Goal: Information Seeking & Learning: Check status

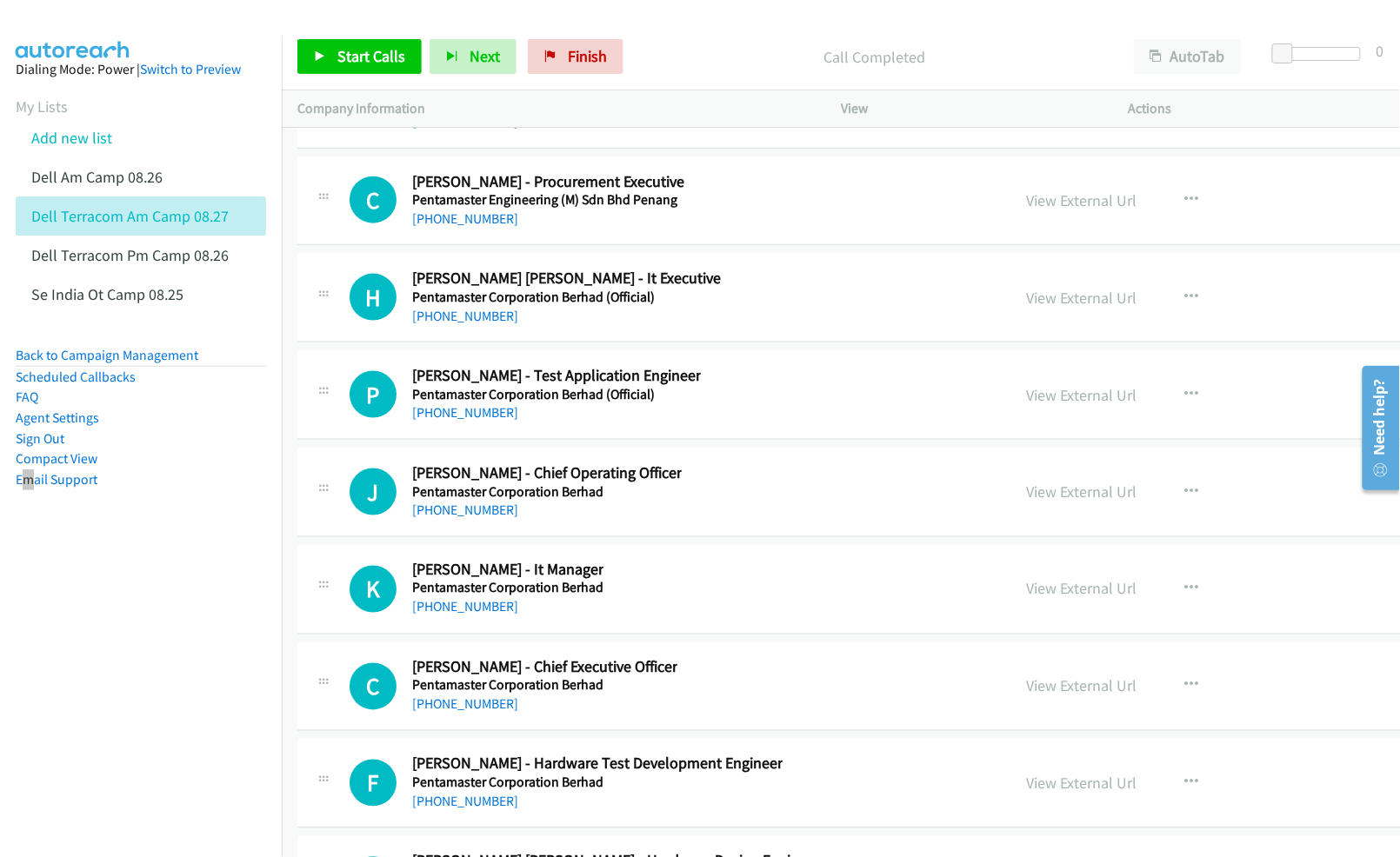
scroll to position [78506, 0]
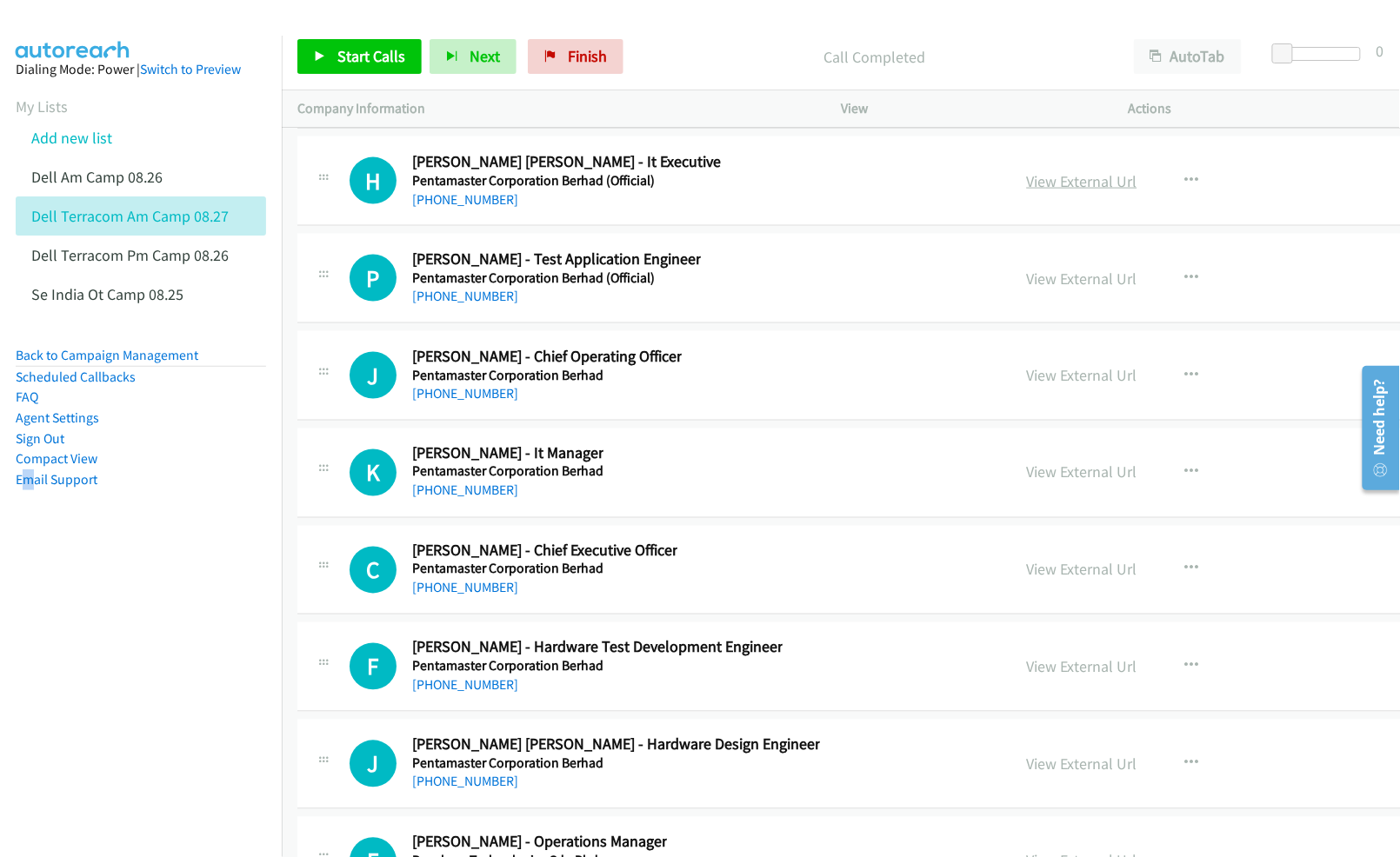
click at [1051, 191] on link "View External Url" at bounding box center [1083, 181] width 111 height 20
click at [1092, 482] on link "View External Url" at bounding box center [1083, 473] width 111 height 20
click at [1052, 385] on link "View External Url" at bounding box center [1083, 375] width 111 height 20
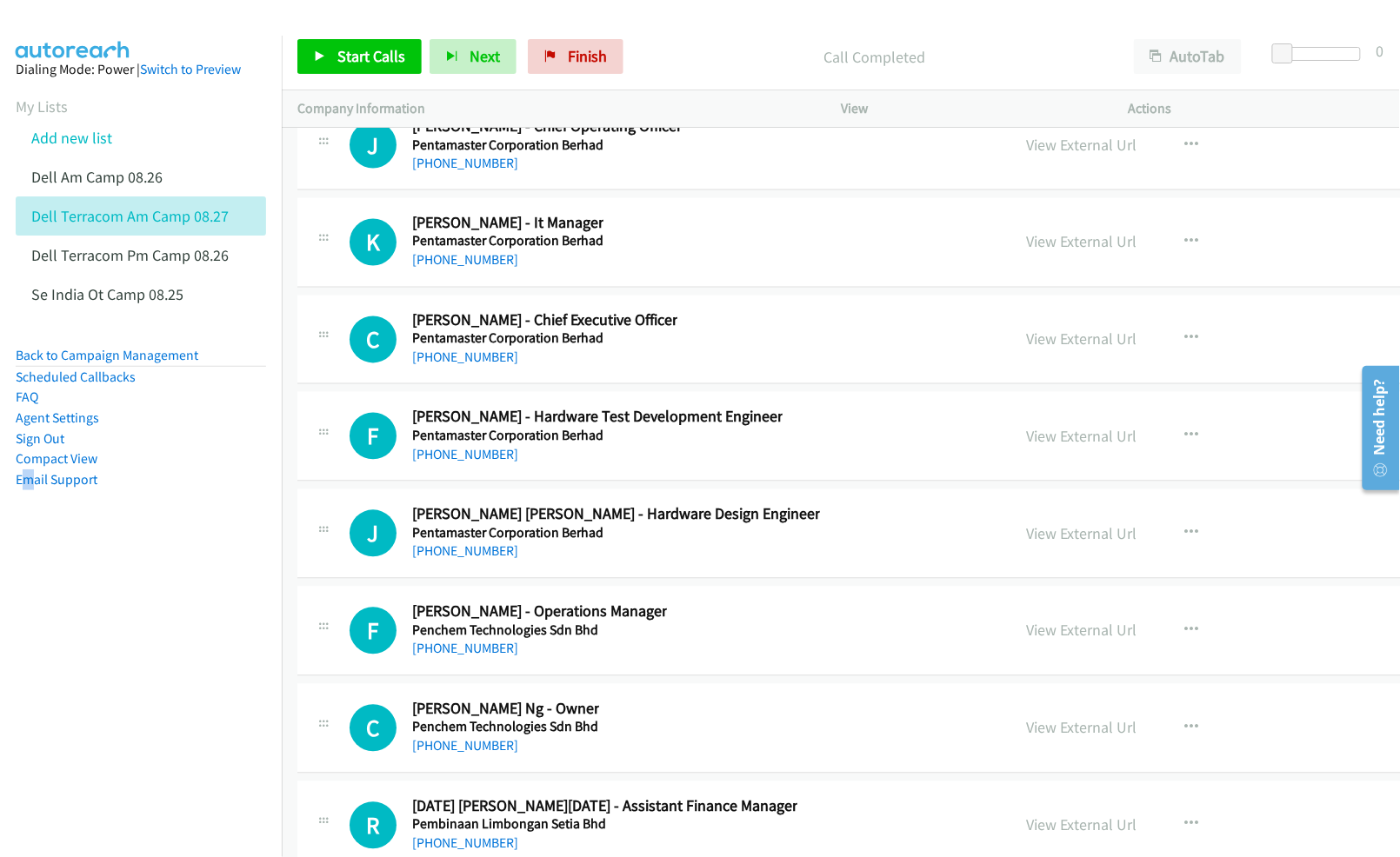
scroll to position [78737, 0]
click at [1046, 348] on link "View External Url" at bounding box center [1083, 339] width 111 height 20
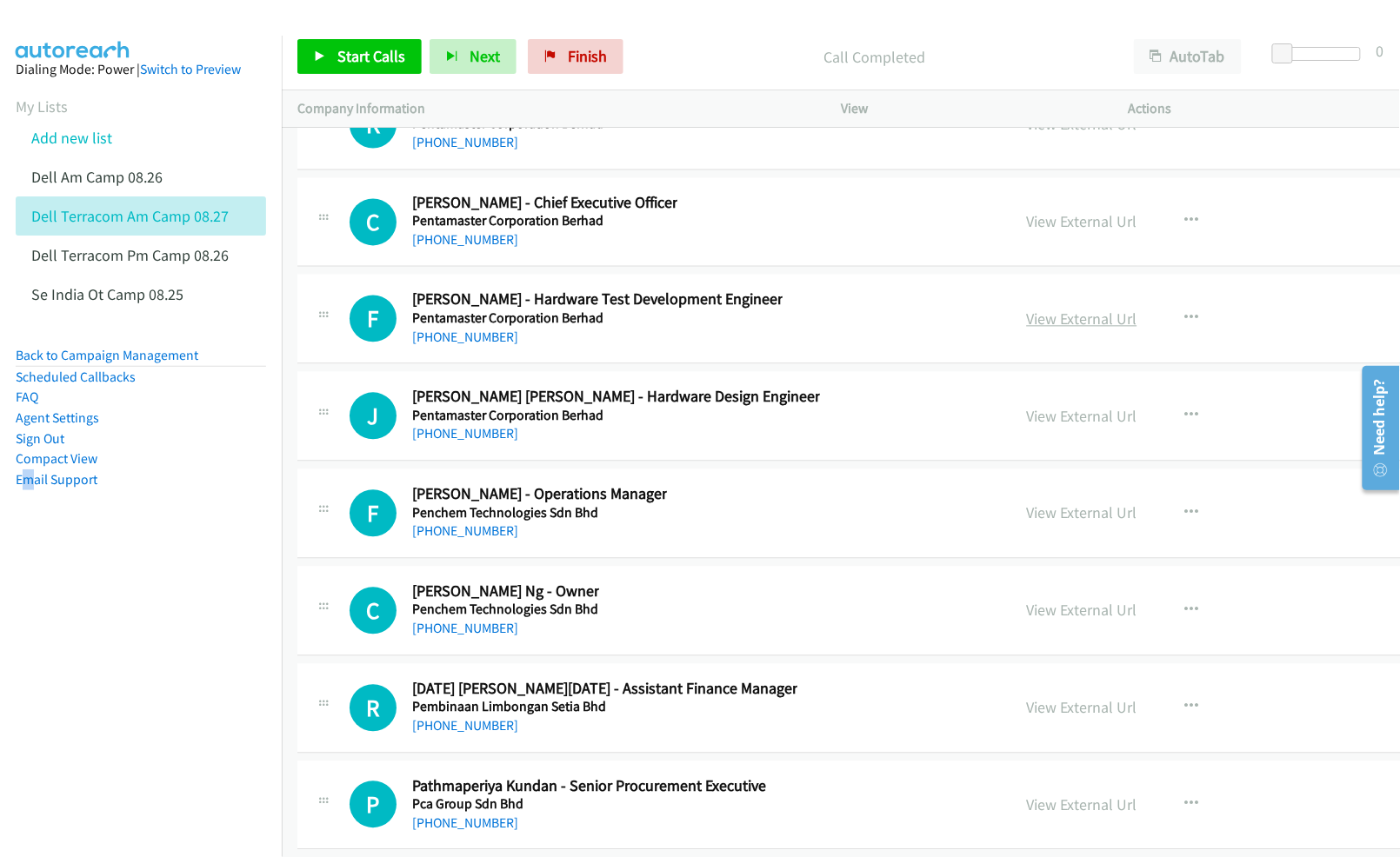
click at [1080, 330] on link "View External Url" at bounding box center [1083, 319] width 111 height 20
click at [1057, 427] on link "View External Url" at bounding box center [1083, 416] width 111 height 20
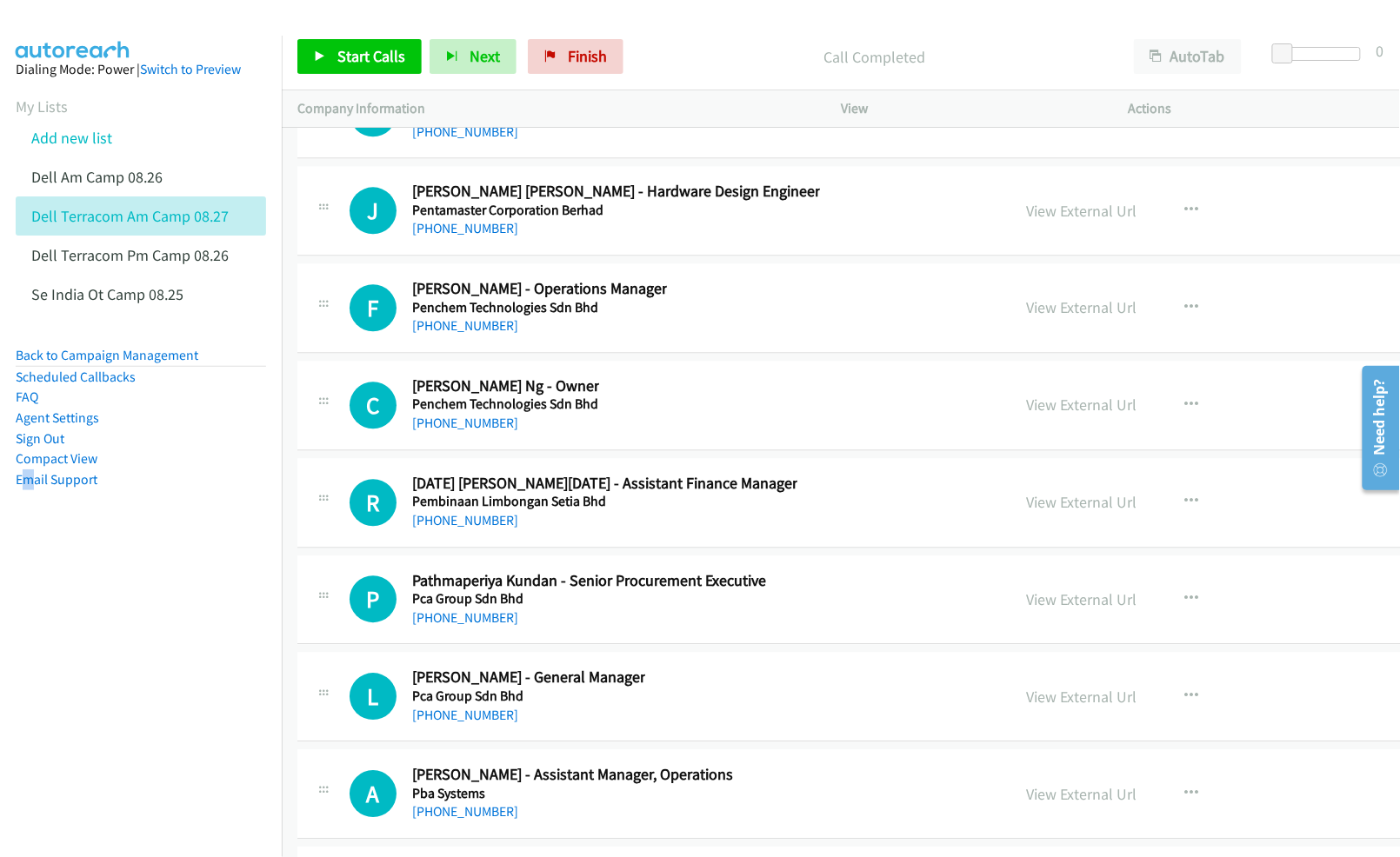
scroll to position [79086, 0]
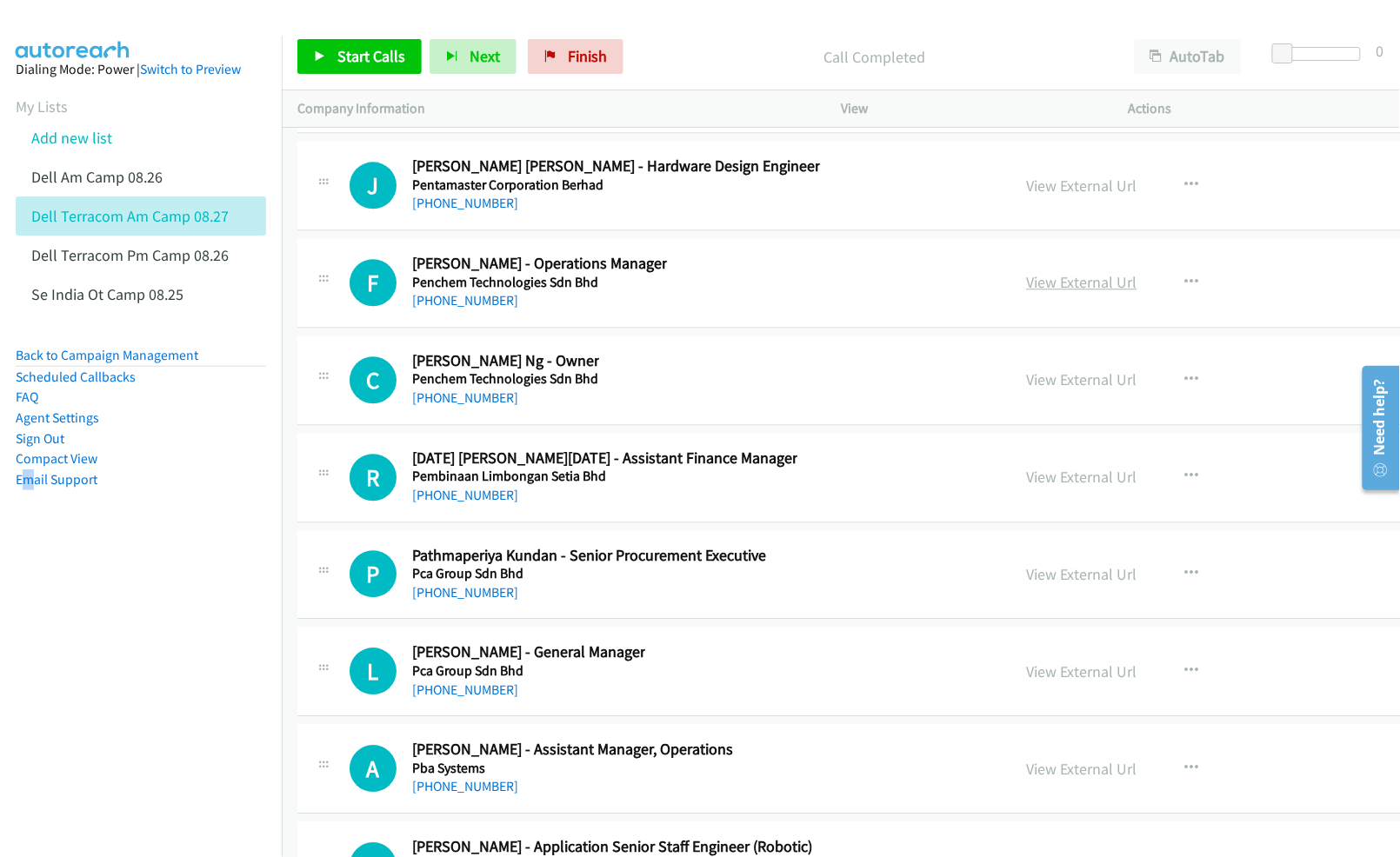
click at [1107, 292] on link "View External Url" at bounding box center [1083, 281] width 111 height 20
click at [1057, 389] on link "View External Url" at bounding box center [1083, 379] width 111 height 20
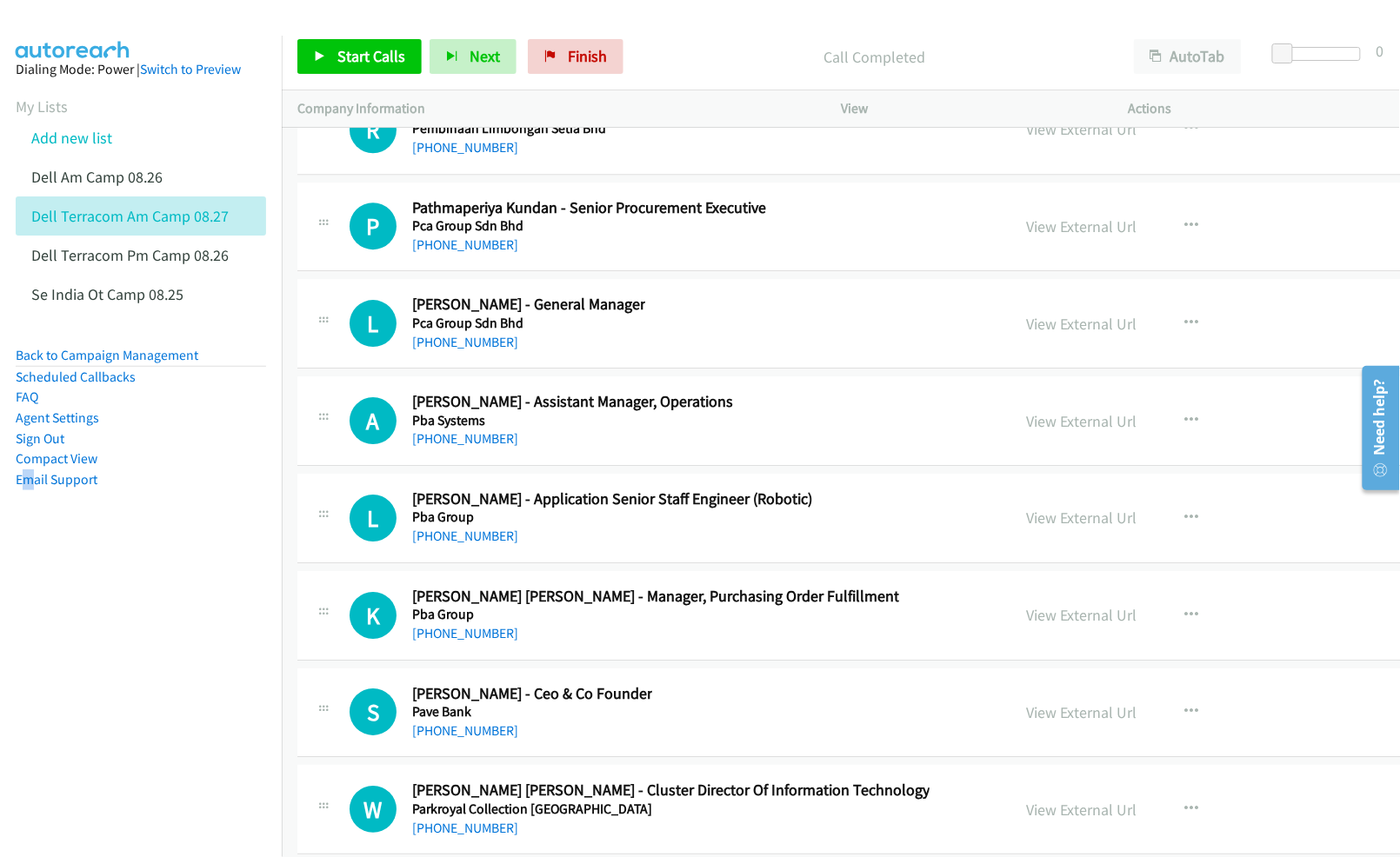
scroll to position [79550, 0]
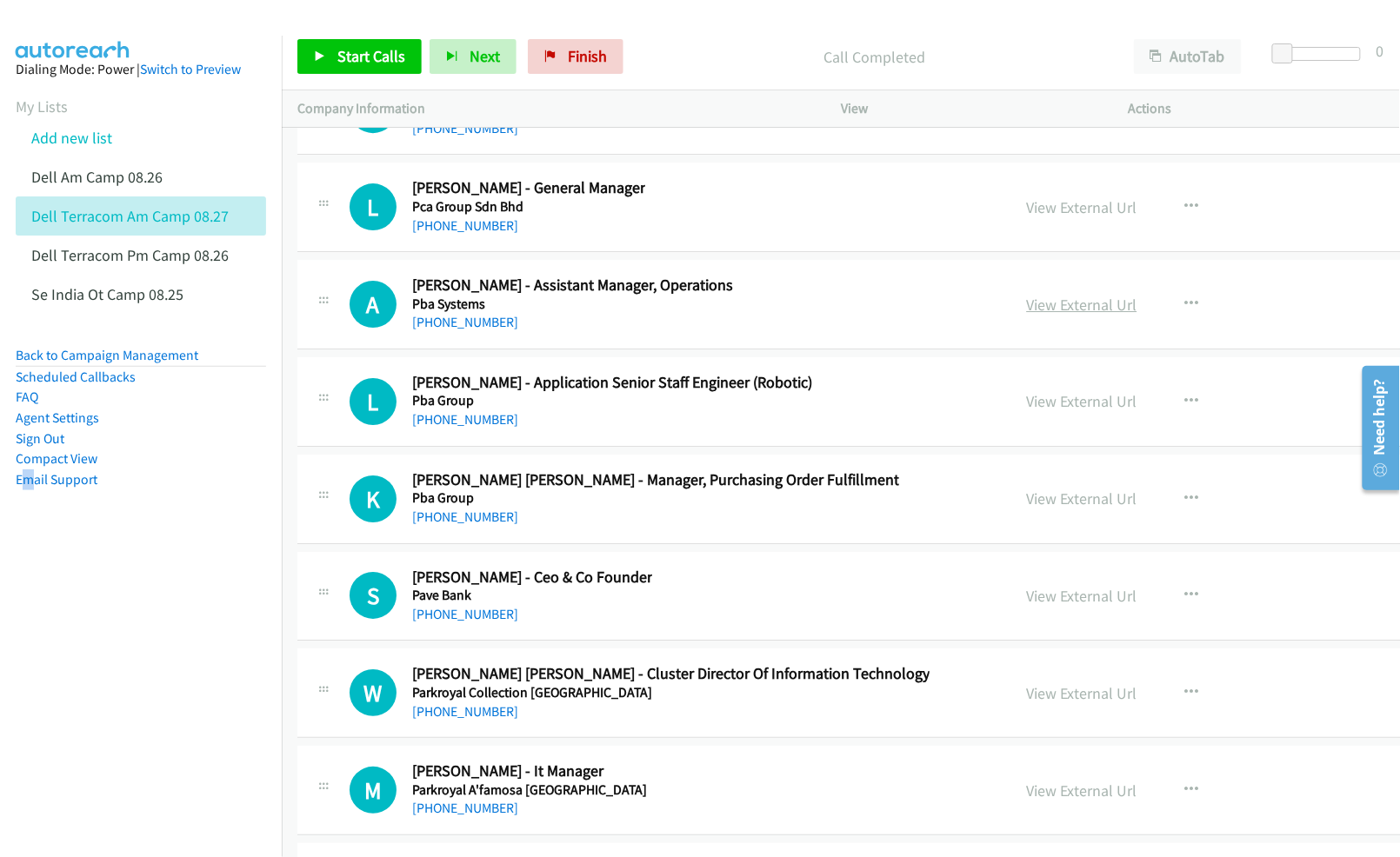
click at [1094, 314] on link "View External Url" at bounding box center [1083, 305] width 111 height 20
click at [1065, 412] on link "View External Url" at bounding box center [1083, 401] width 111 height 20
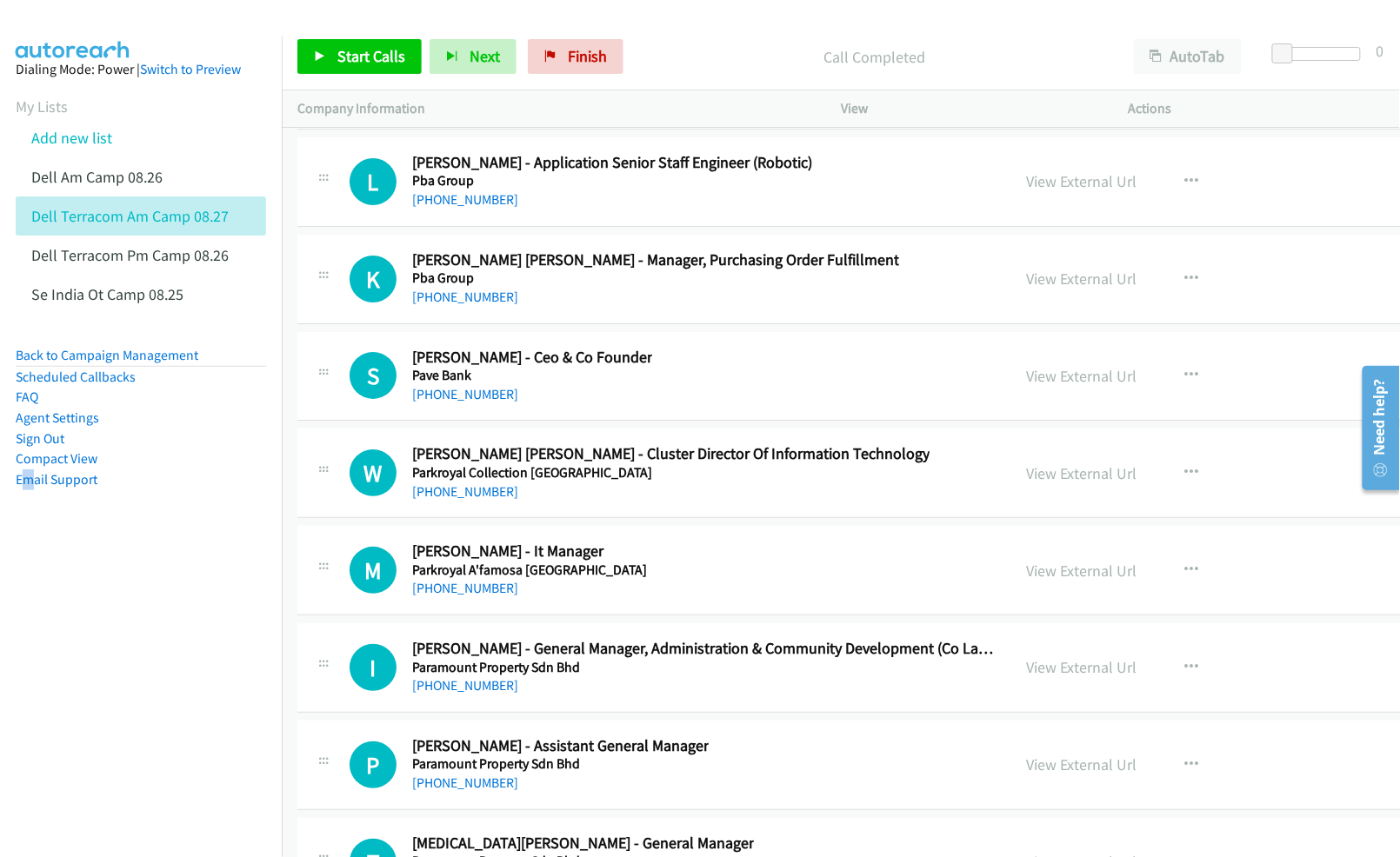
scroll to position [79781, 0]
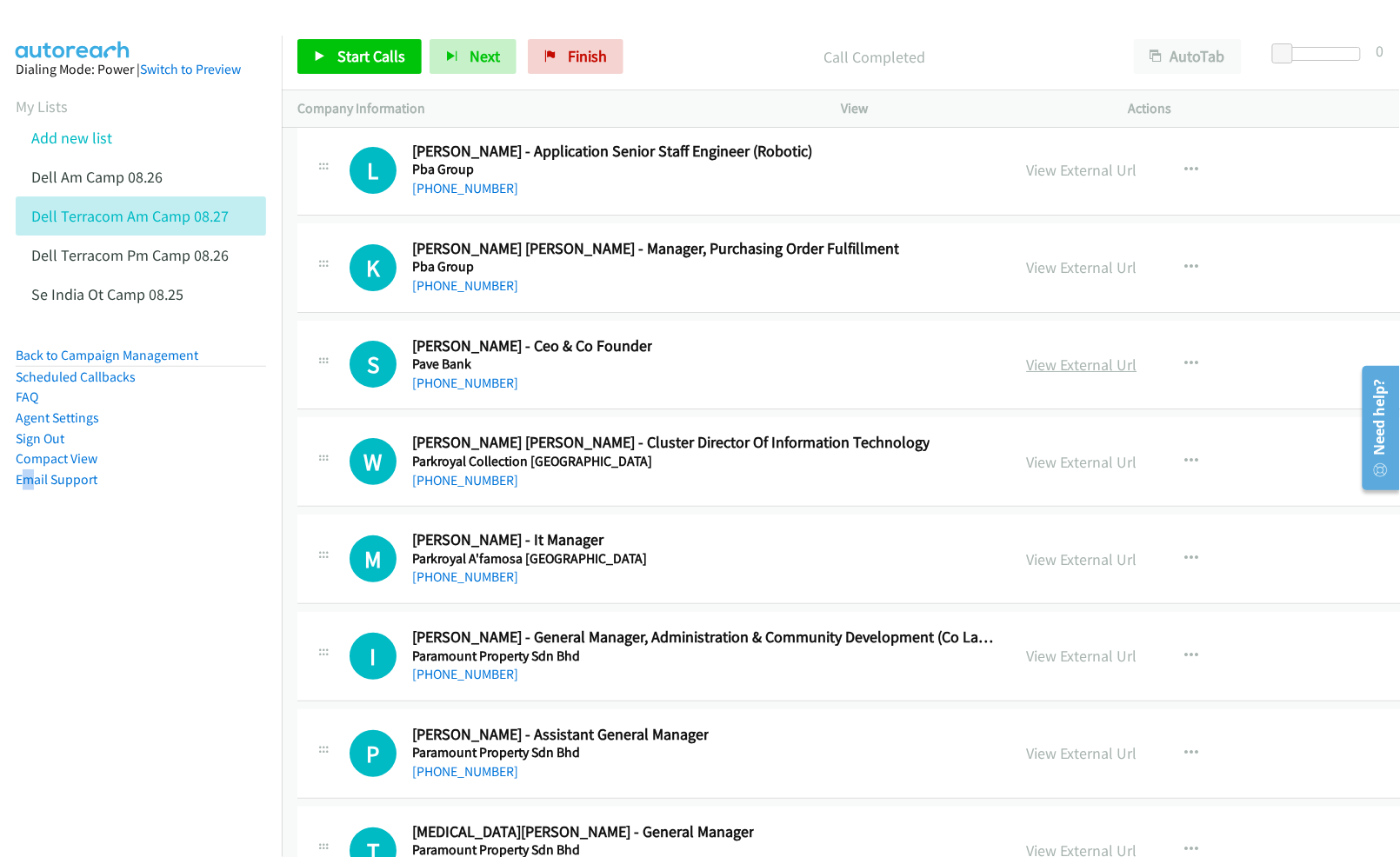
click at [1101, 375] on link "View External Url" at bounding box center [1083, 365] width 111 height 20
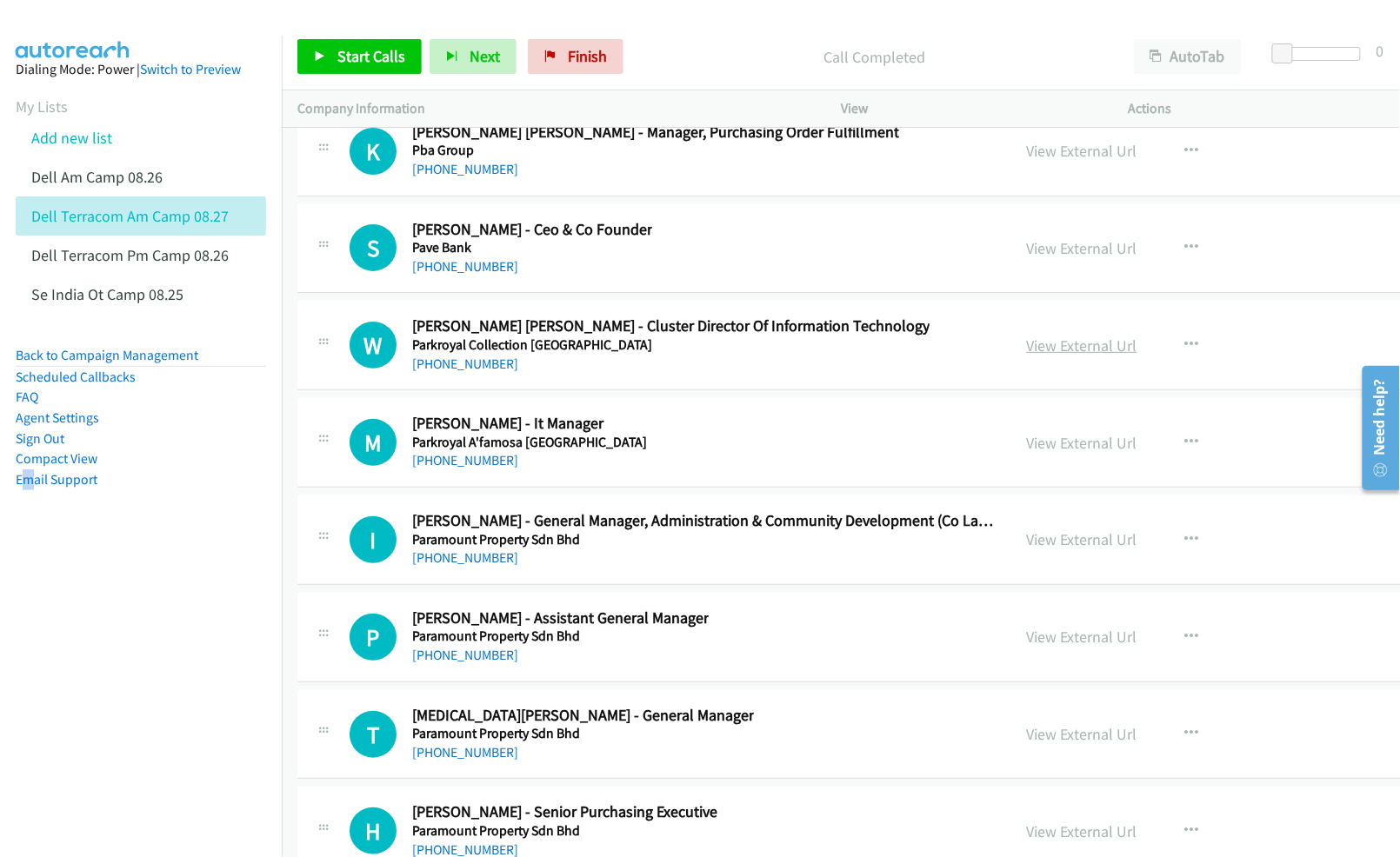
click at [1065, 355] on link "View External Url" at bounding box center [1083, 346] width 111 height 20
click at [1073, 453] on link "View External Url" at bounding box center [1083, 443] width 111 height 20
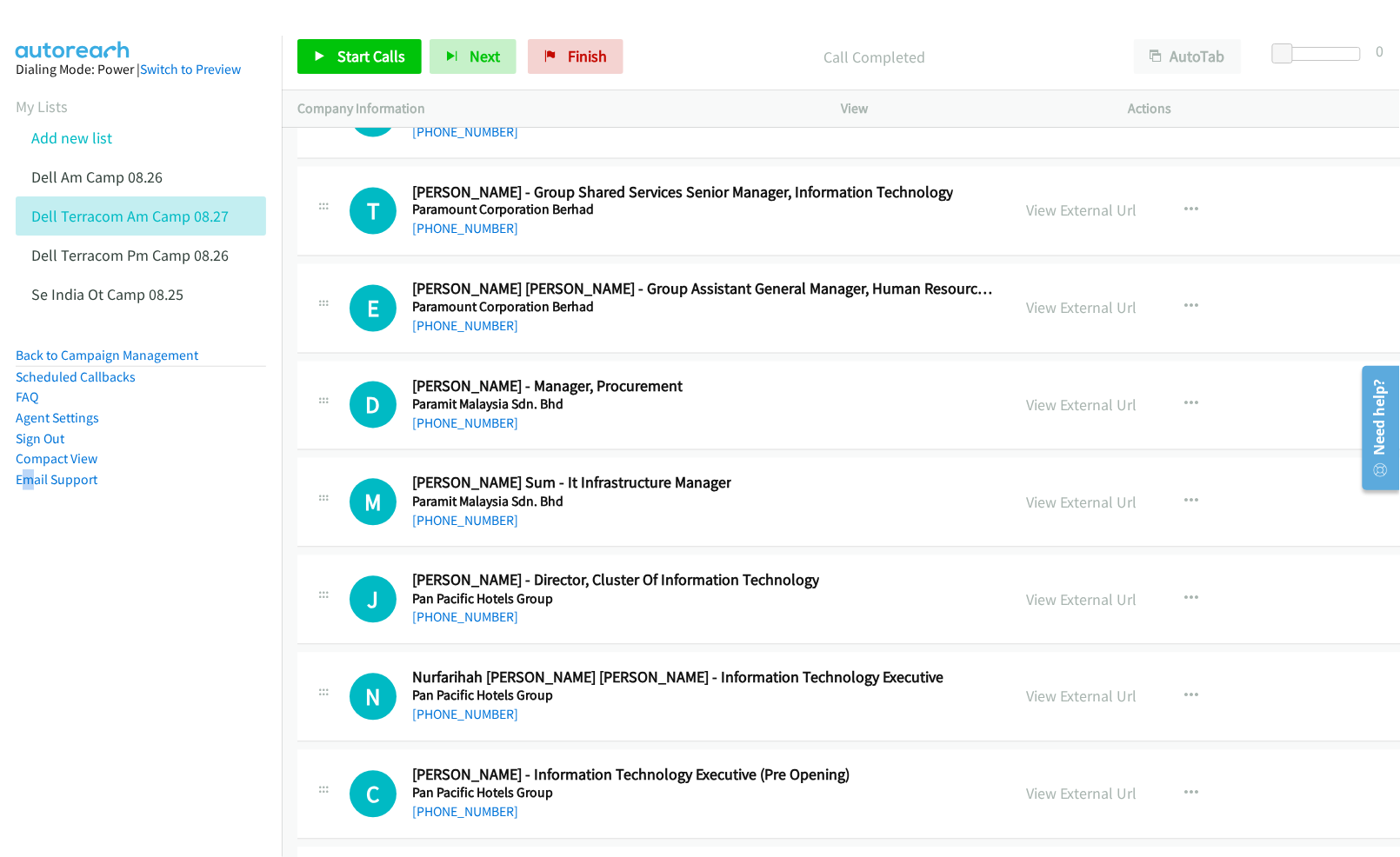
scroll to position [80824, 0]
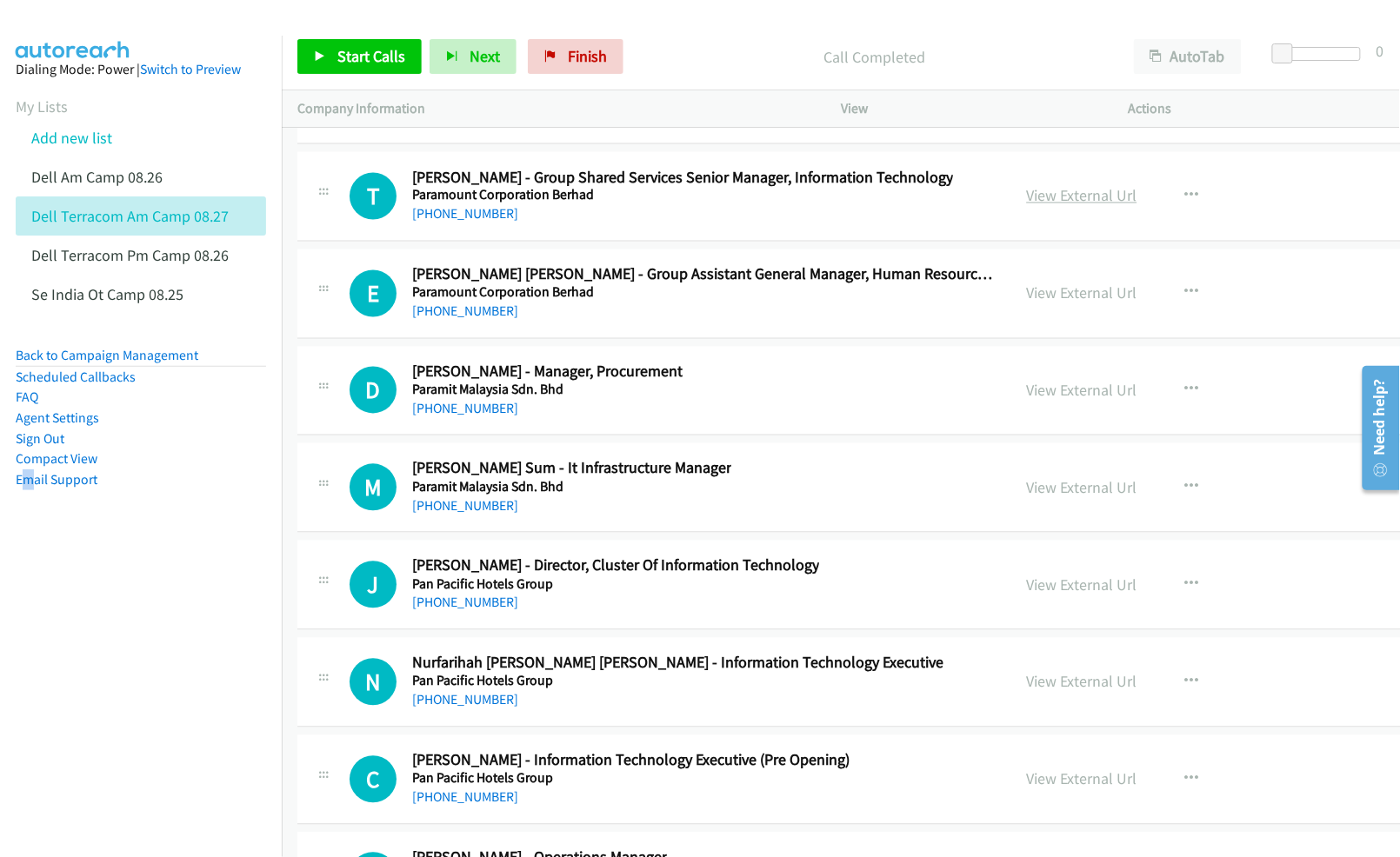
click at [1065, 206] on link "View External Url" at bounding box center [1083, 196] width 111 height 20
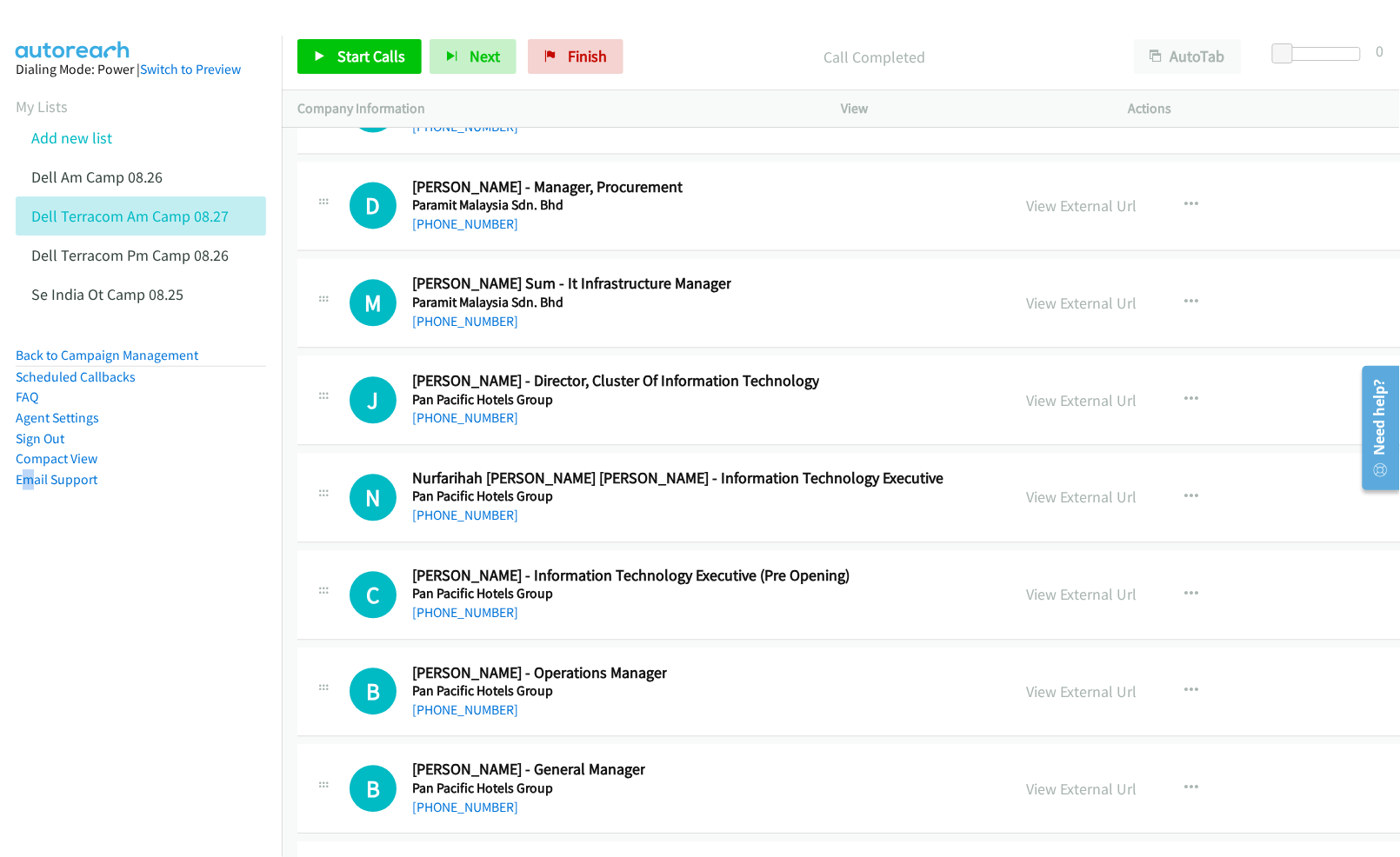
scroll to position [81056, 0]
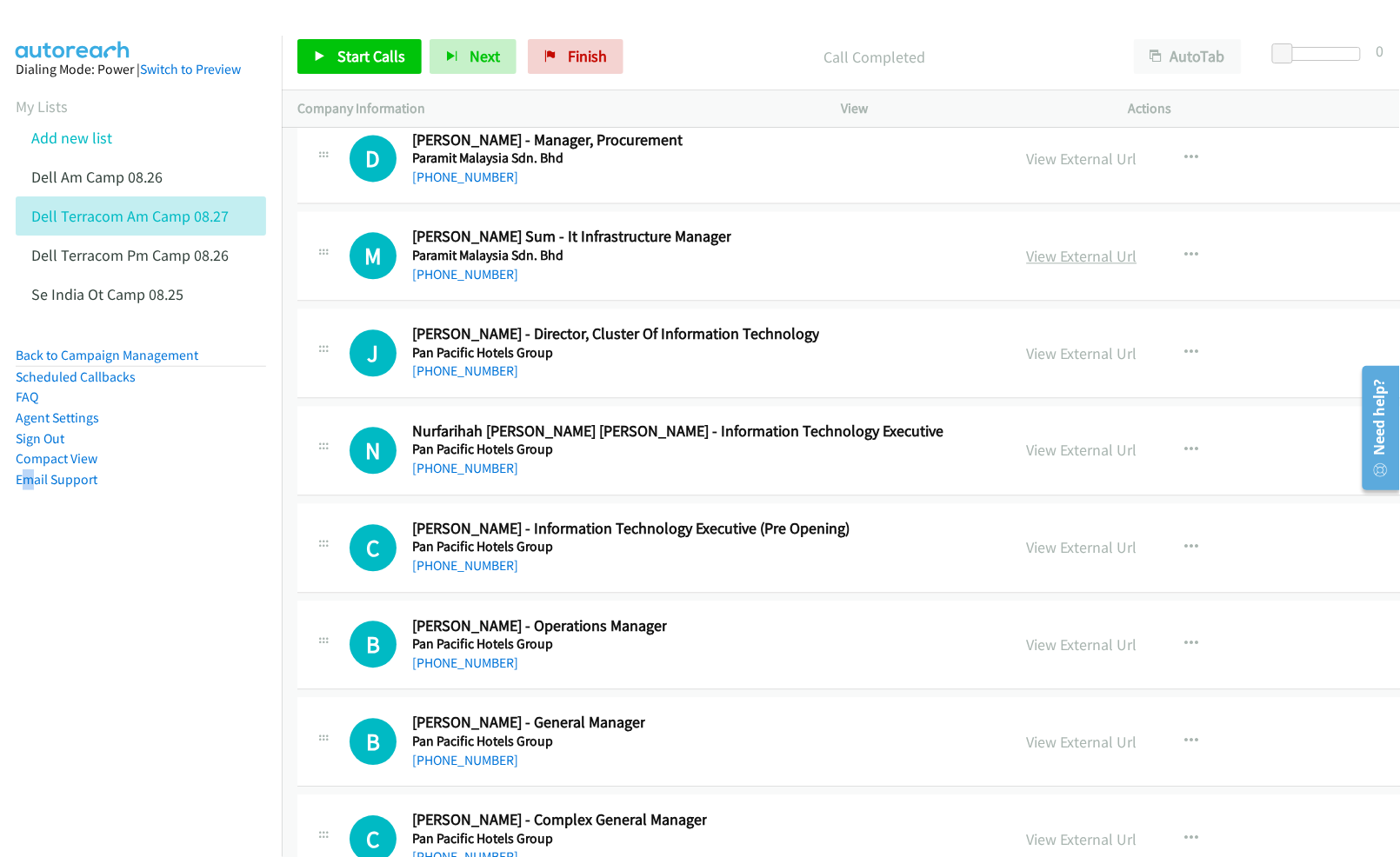
click at [1052, 266] on link "View External Url" at bounding box center [1083, 256] width 111 height 20
click at [1050, 363] on link "View External Url" at bounding box center [1083, 353] width 111 height 20
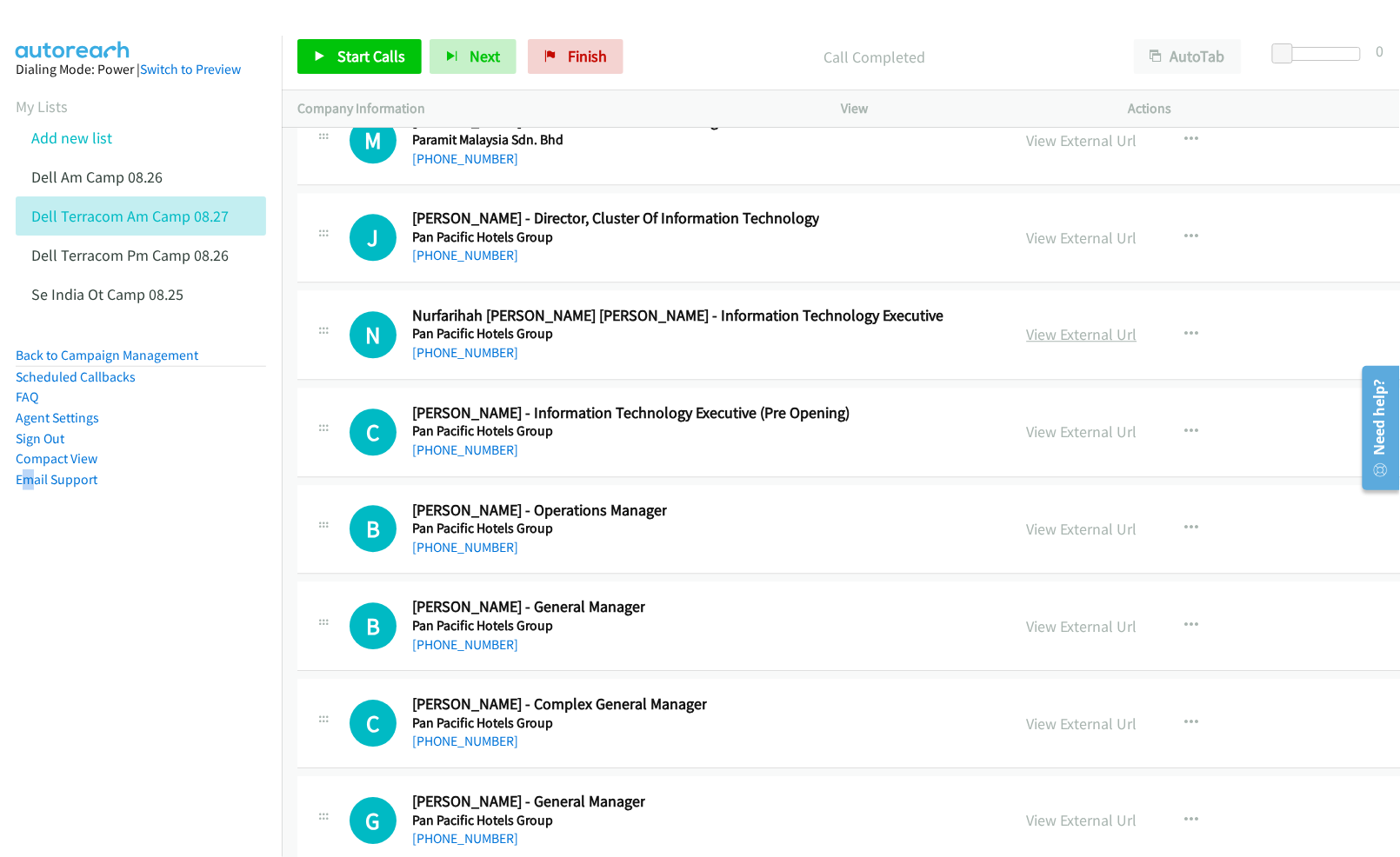
click at [1044, 345] on link "View External Url" at bounding box center [1083, 334] width 111 height 20
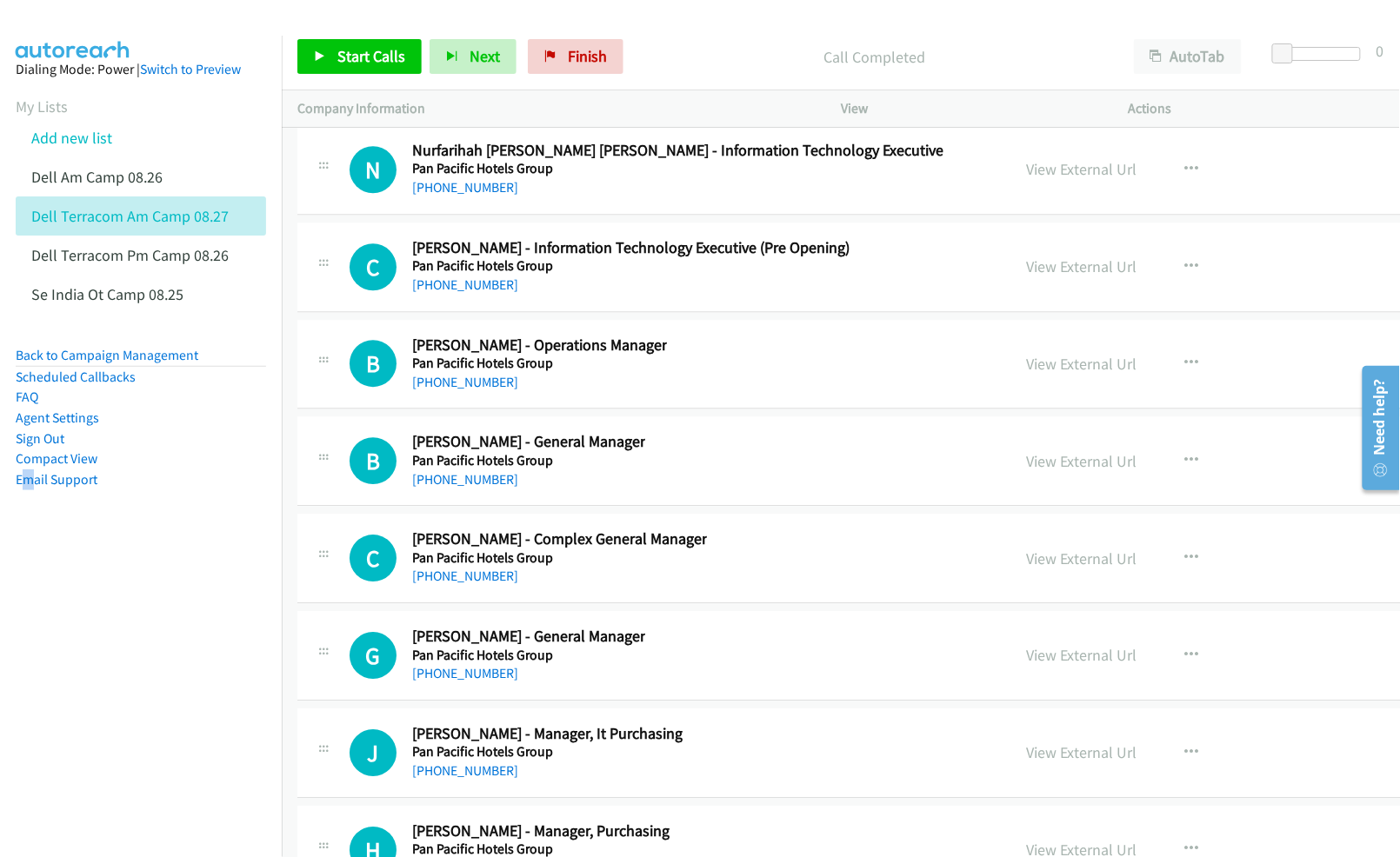
scroll to position [81404, 0]
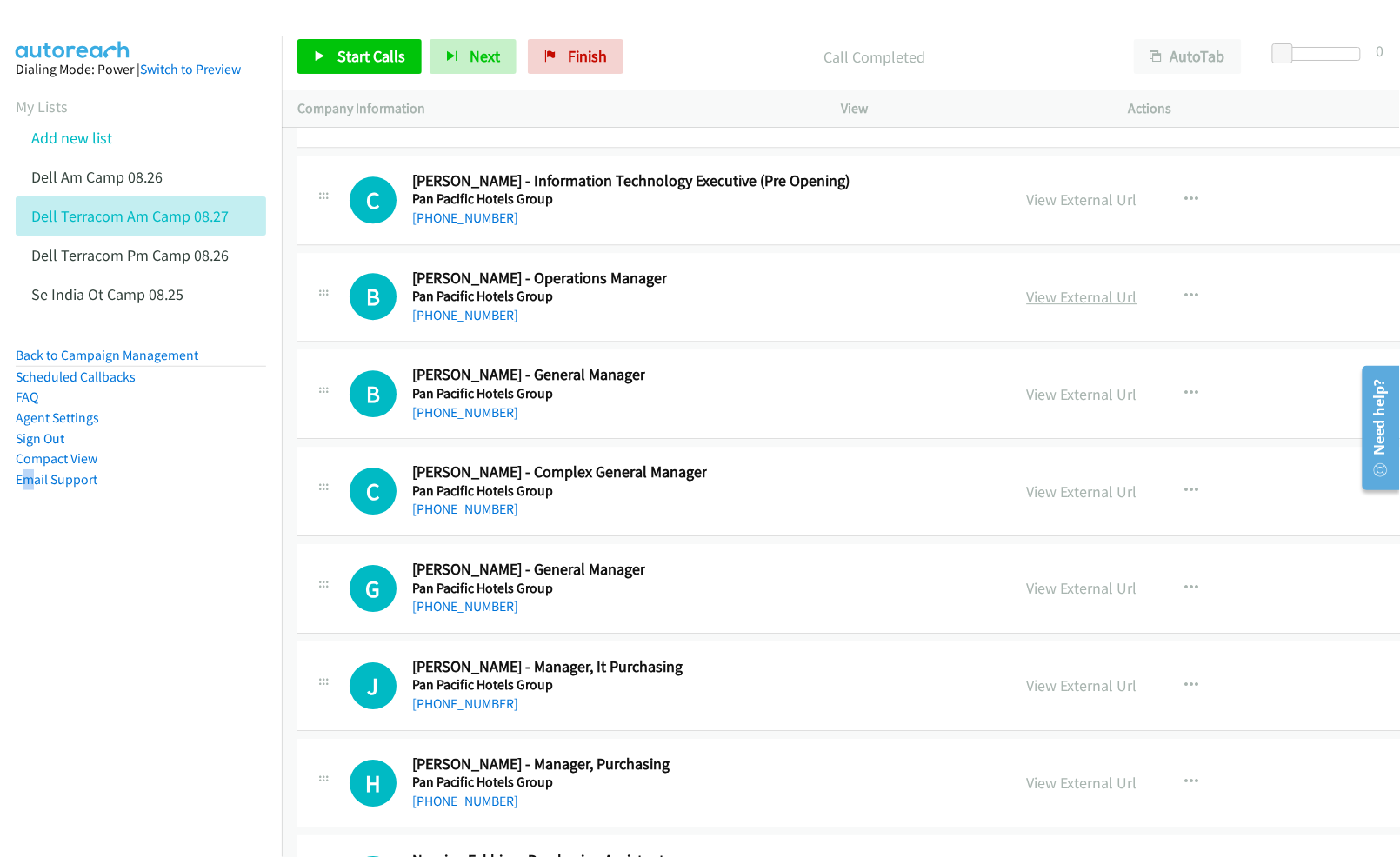
click at [1051, 307] on link "View External Url" at bounding box center [1083, 297] width 111 height 20
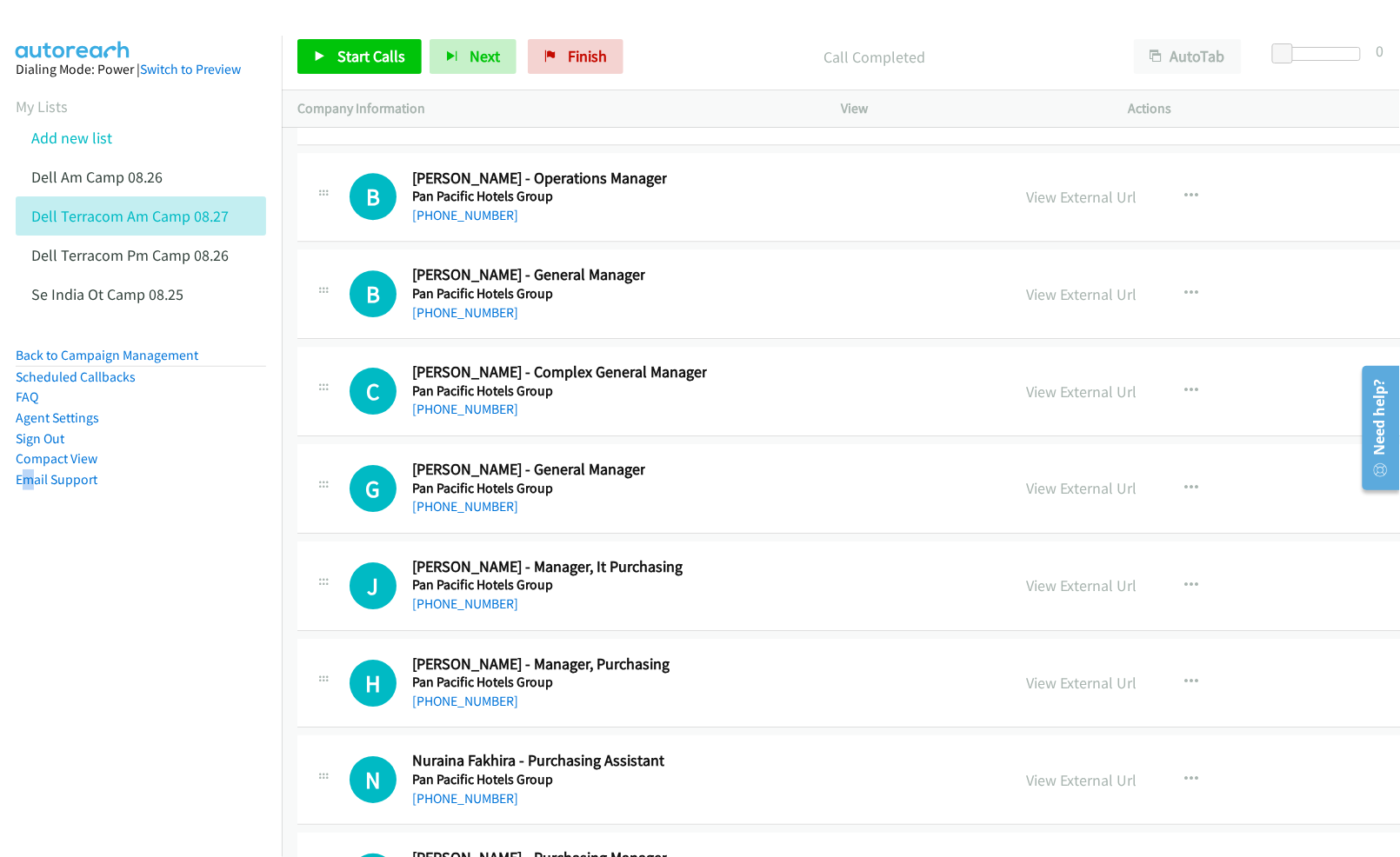
scroll to position [81520, 0]
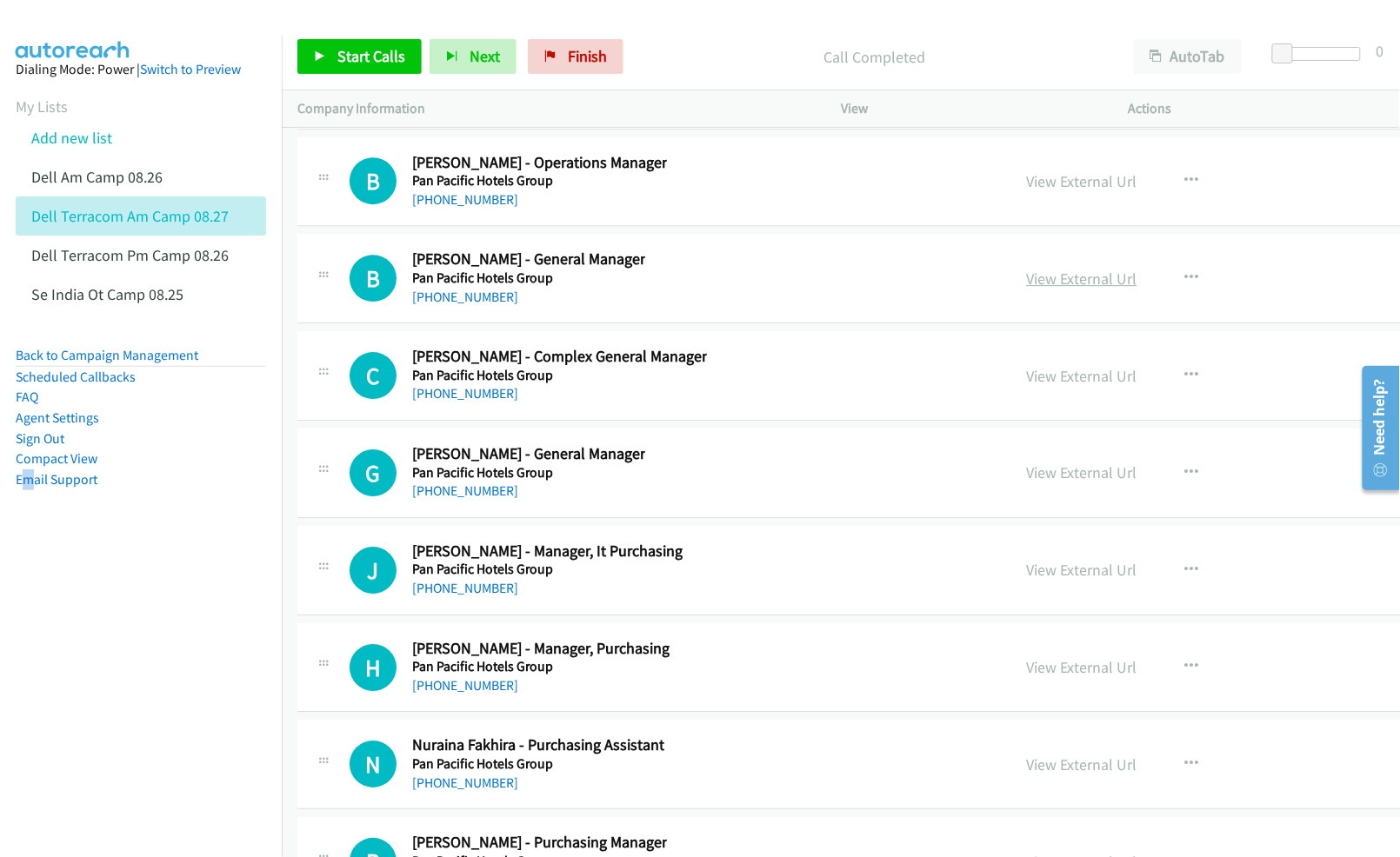
click at [1045, 288] on link "View External Url" at bounding box center [1083, 279] width 111 height 20
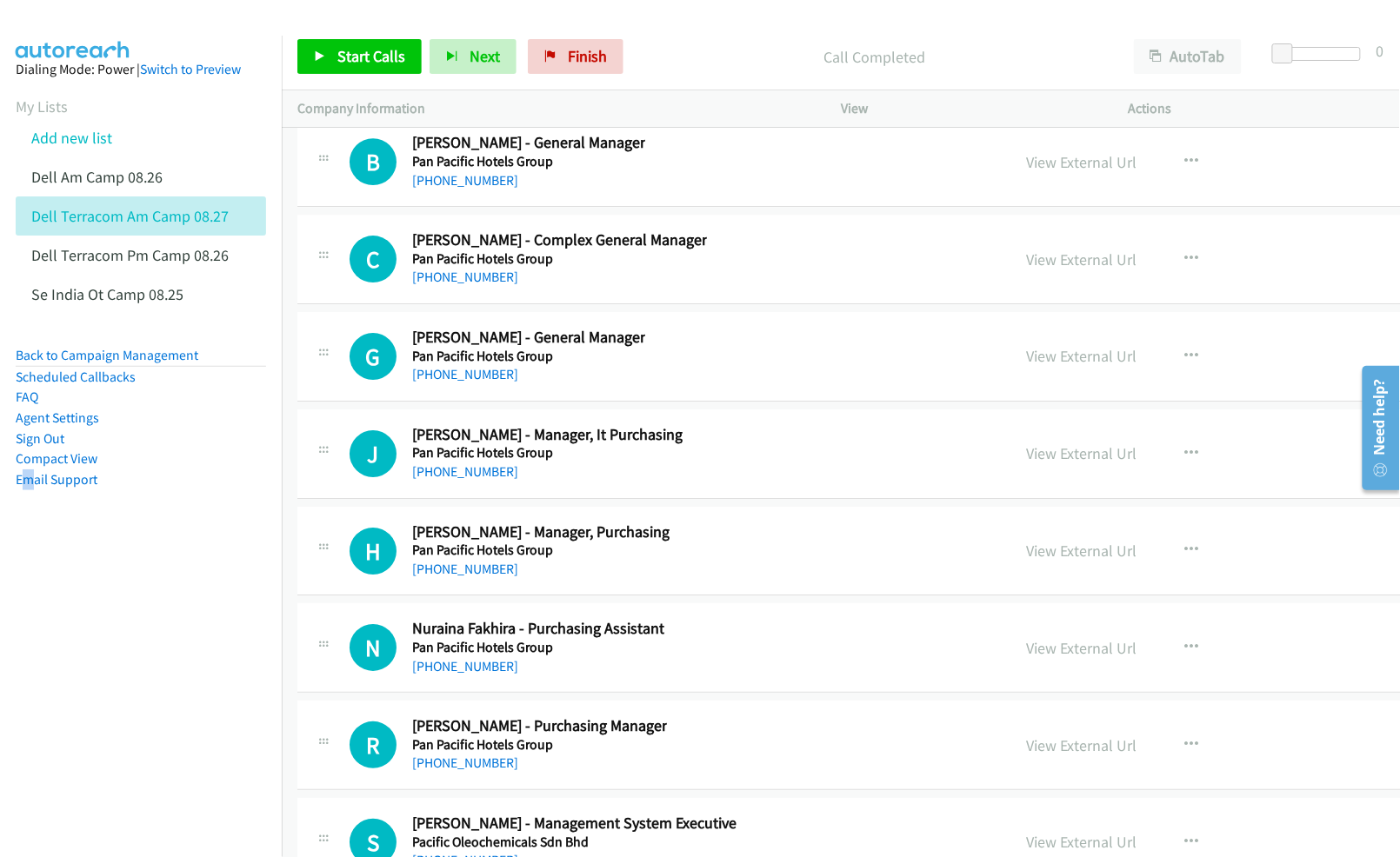
drag, startPoint x: 1065, startPoint y: 604, endPoint x: 230, endPoint y: 651, distance: 836.3
click at [140, 645] on nav "Dialing Mode: Power | Switch to Preview My Lists Add new list Dell Am Camp 08.2…" at bounding box center [141, 464] width 283 height 857
click at [157, 567] on aside "Dialing Mode: Power | Switch to Preview My Lists Add new list Dell Am Camp 08.2…" at bounding box center [141, 302] width 282 height 533
click at [1081, 366] on link "View External Url" at bounding box center [1083, 356] width 111 height 20
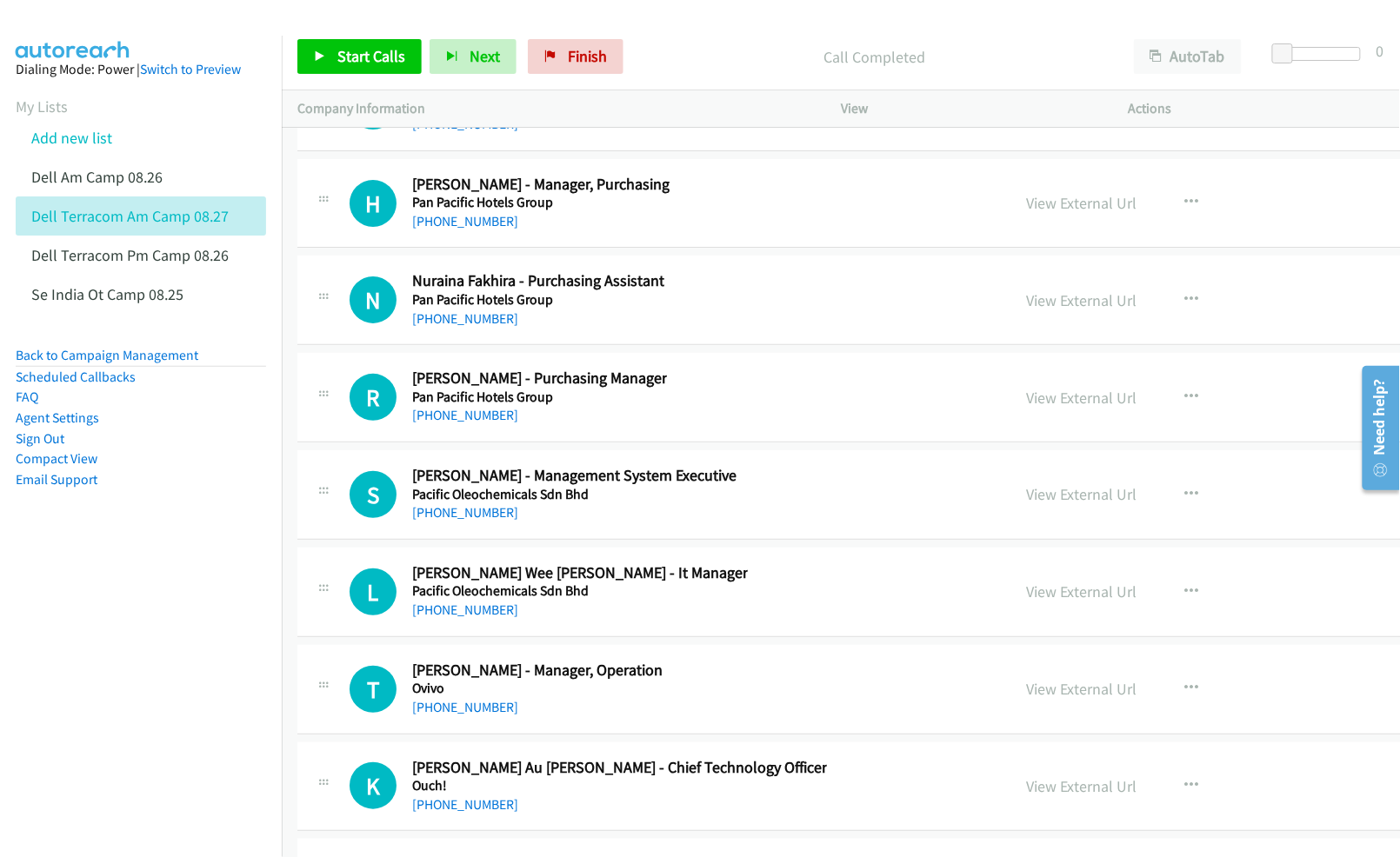
scroll to position [82100, 0]
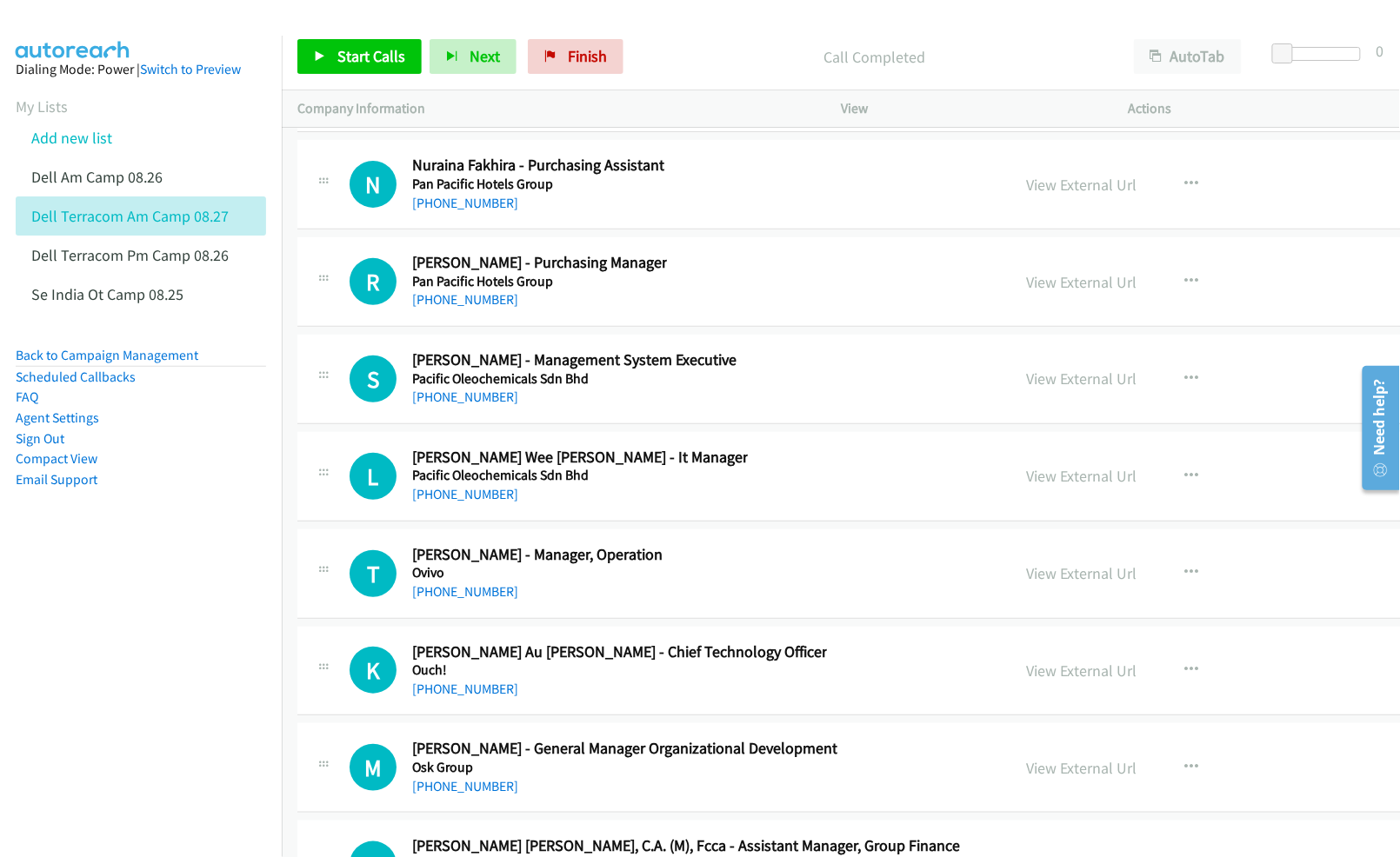
click at [241, 676] on nav "Dialing Mode: Power | Switch to Preview My Lists Add new list Dell Am Camp 08.2…" at bounding box center [141, 464] width 283 height 857
click at [1056, 388] on link "View External Url" at bounding box center [1083, 379] width 111 height 20
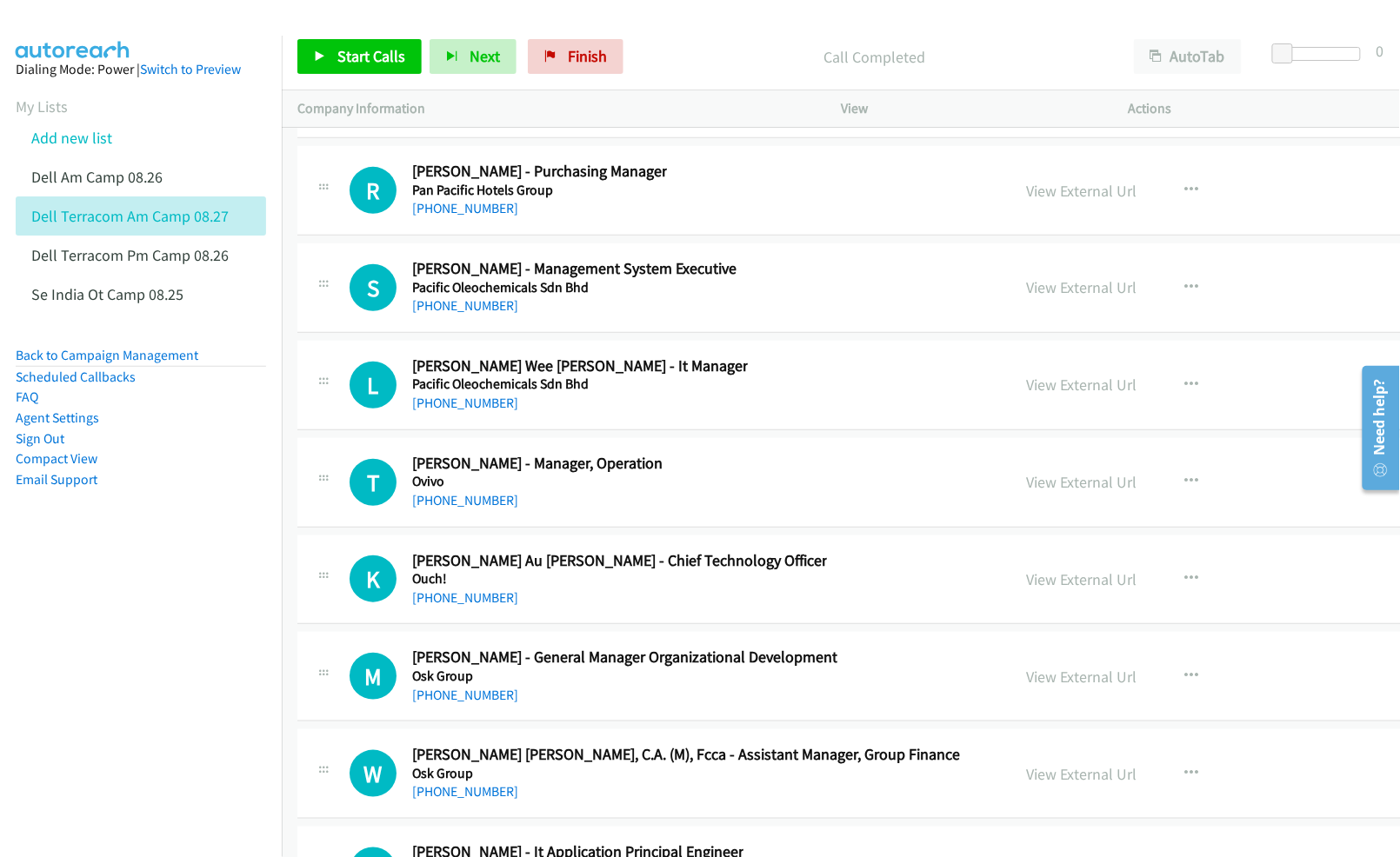
scroll to position [82216, 0]
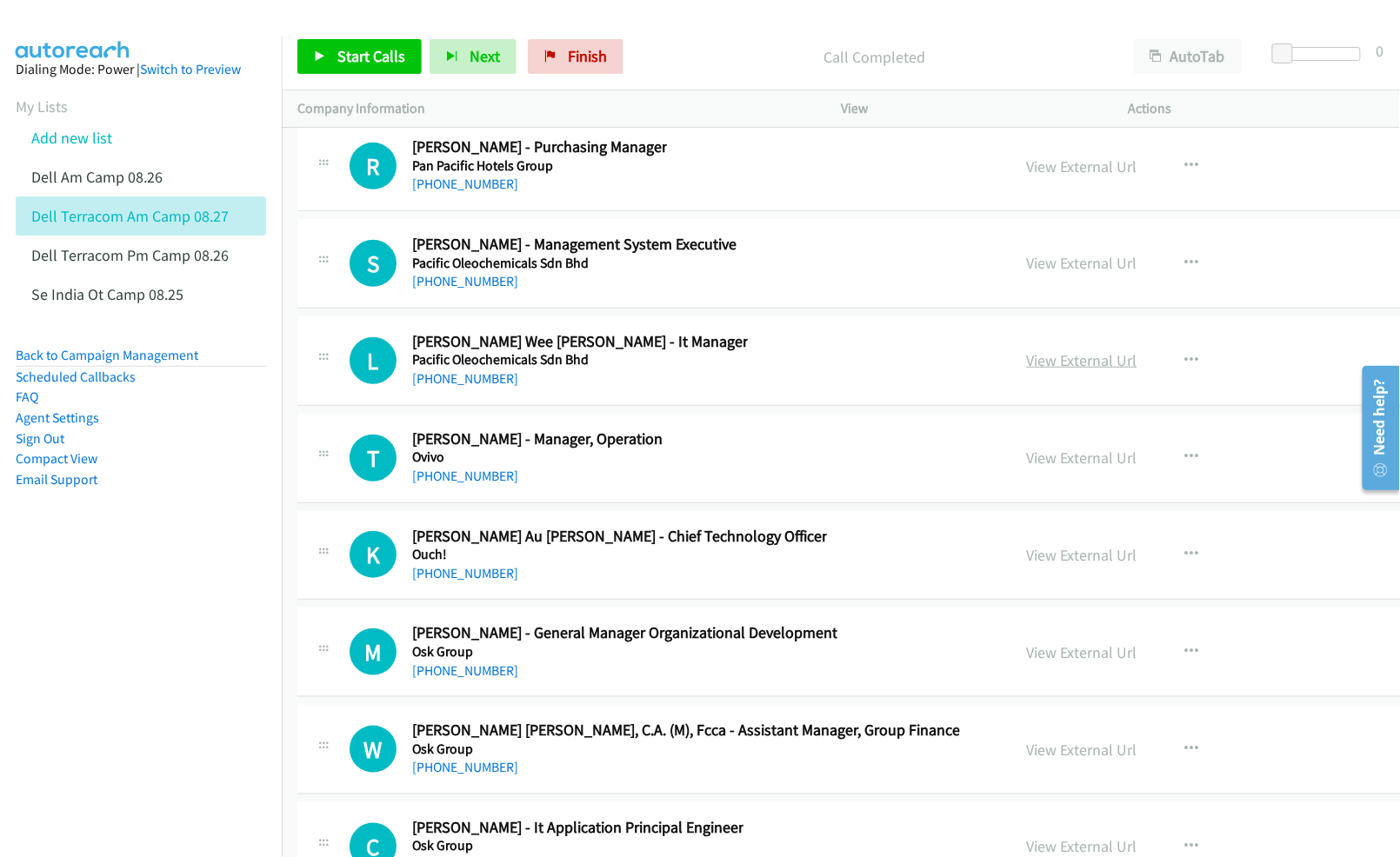
click at [1083, 371] on link "View External Url" at bounding box center [1083, 360] width 111 height 20
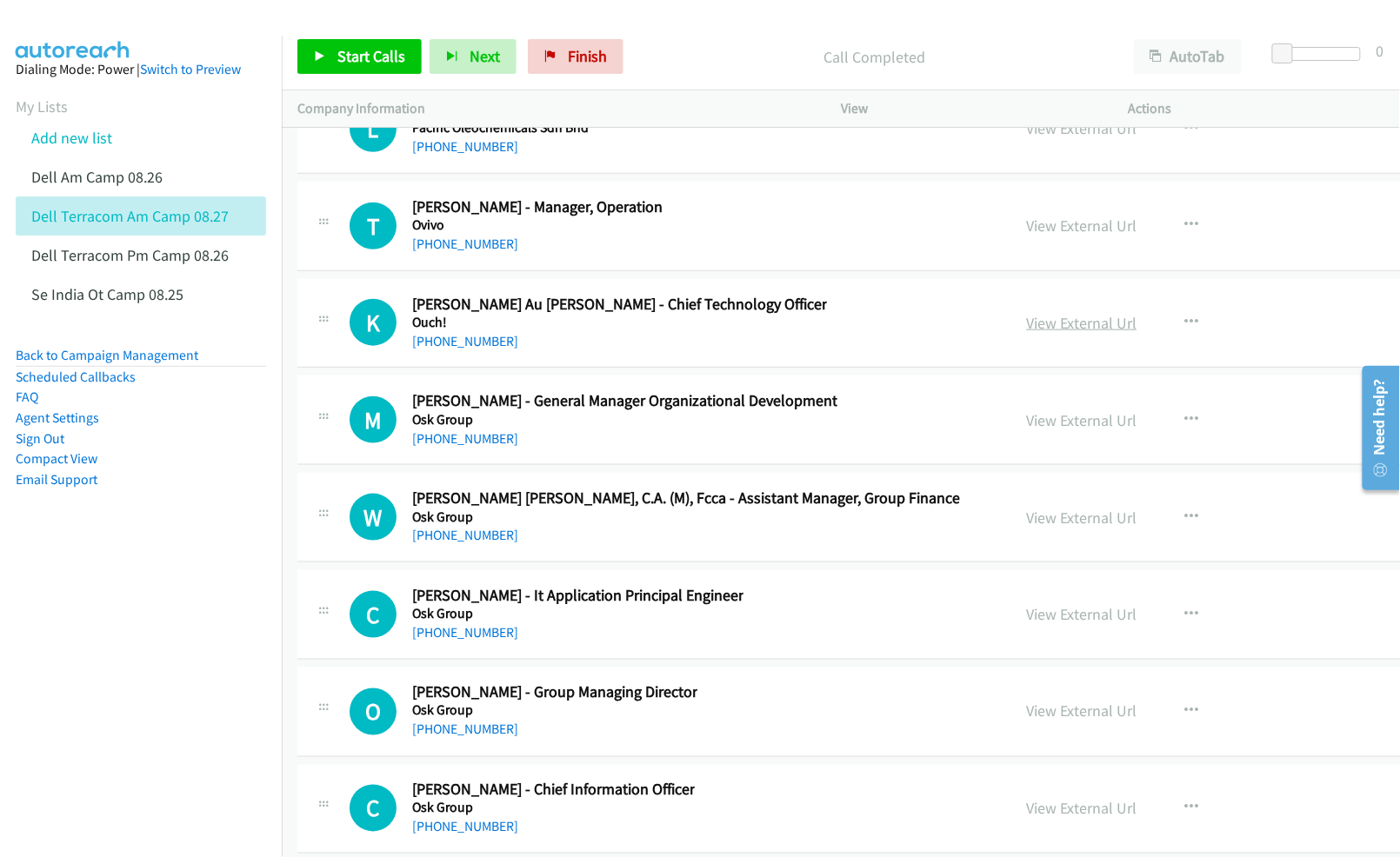
click at [1050, 333] on link "View External Url" at bounding box center [1083, 323] width 111 height 20
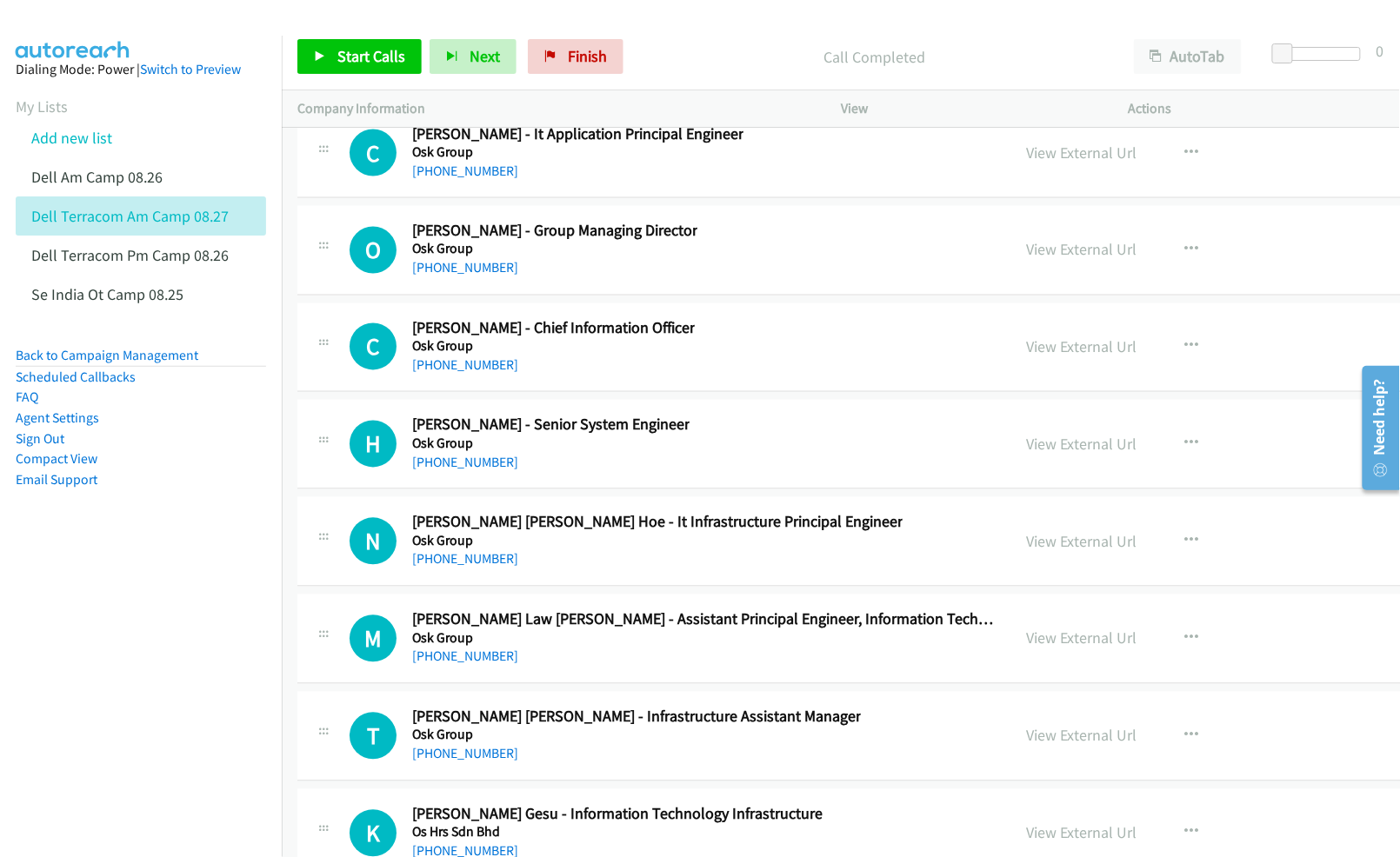
scroll to position [82911, 0]
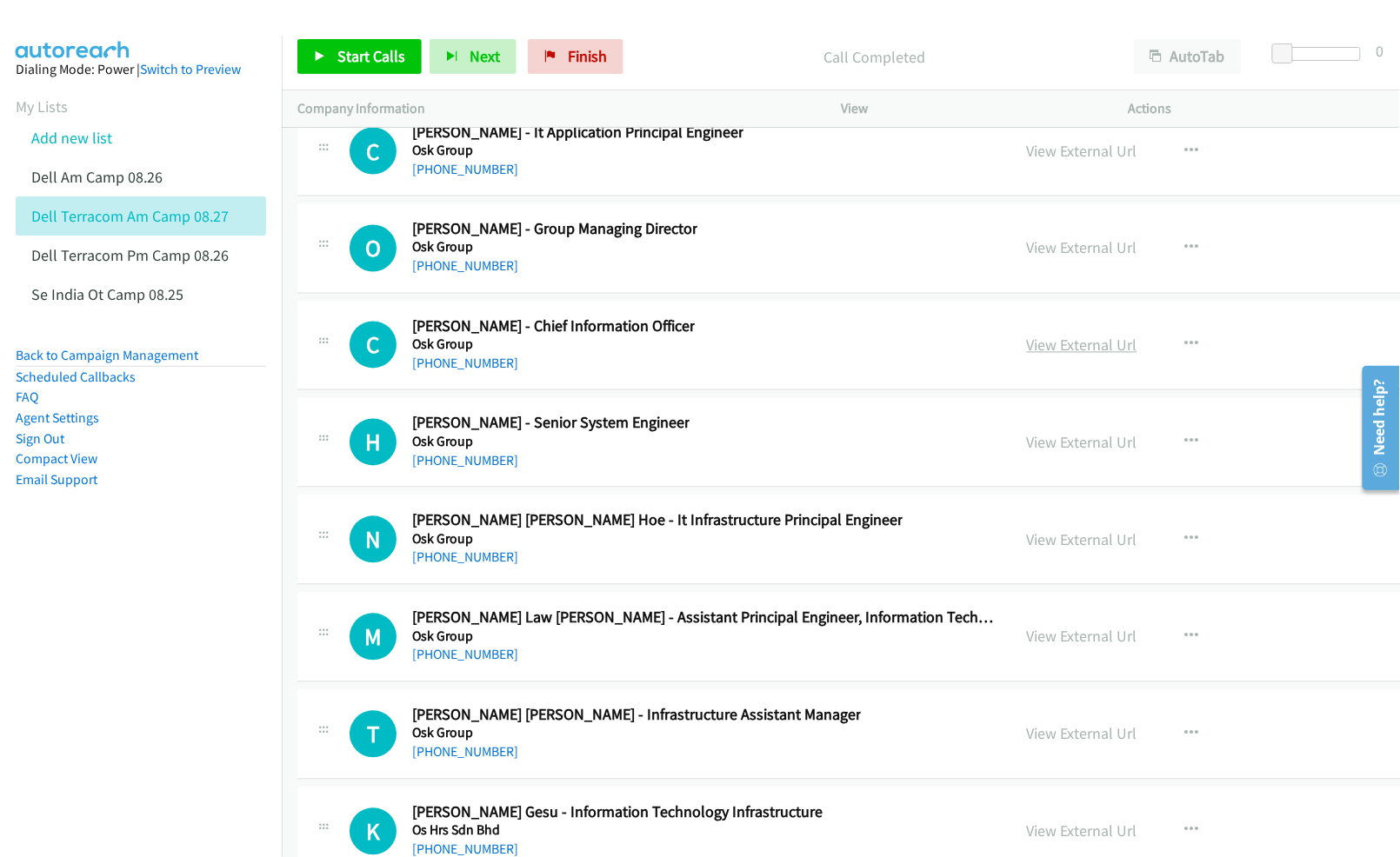
click at [1086, 355] on link "View External Url" at bounding box center [1083, 346] width 111 height 20
click at [1062, 453] on link "View External Url" at bounding box center [1083, 443] width 111 height 20
click at [1080, 550] on link "View External Url" at bounding box center [1083, 540] width 111 height 20
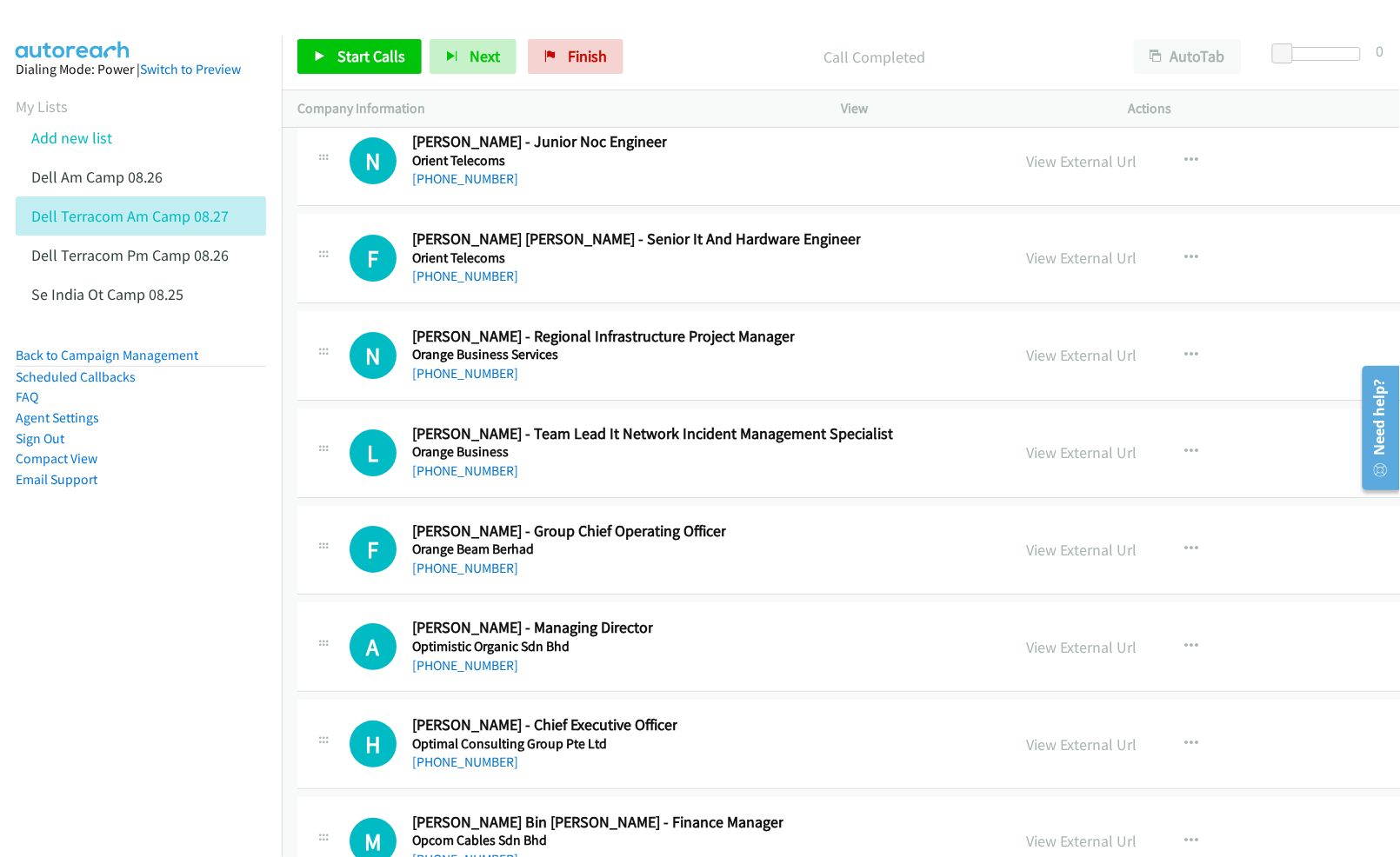
scroll to position [83376, 0]
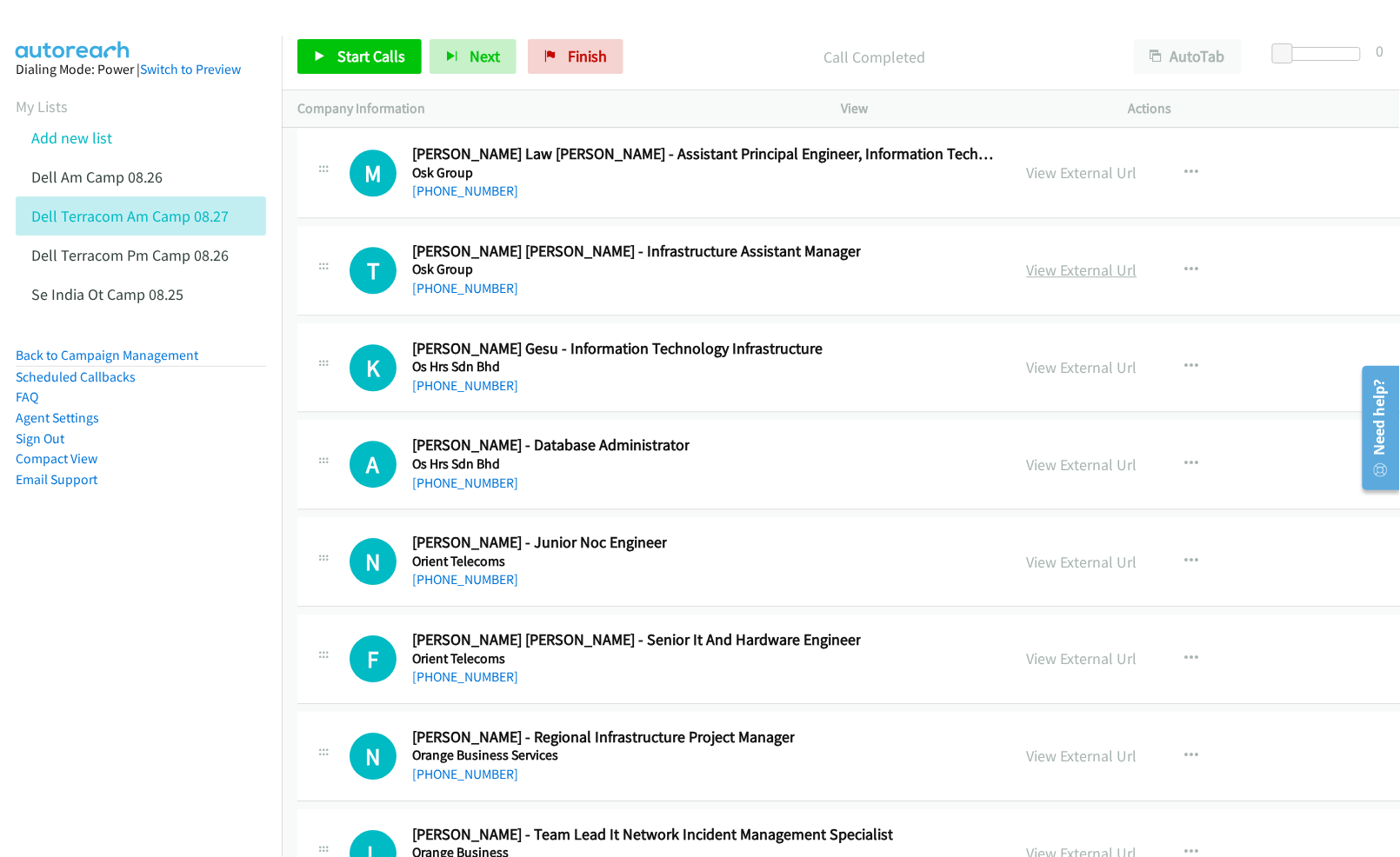
click at [1049, 280] on link "View External Url" at bounding box center [1083, 270] width 111 height 20
click at [1054, 378] on link "View External Url" at bounding box center [1083, 367] width 111 height 20
click at [1051, 475] on link "View External Url" at bounding box center [1083, 465] width 111 height 20
click at [1048, 572] on link "View External Url" at bounding box center [1083, 562] width 111 height 20
